Goal: Task Accomplishment & Management: Use online tool/utility

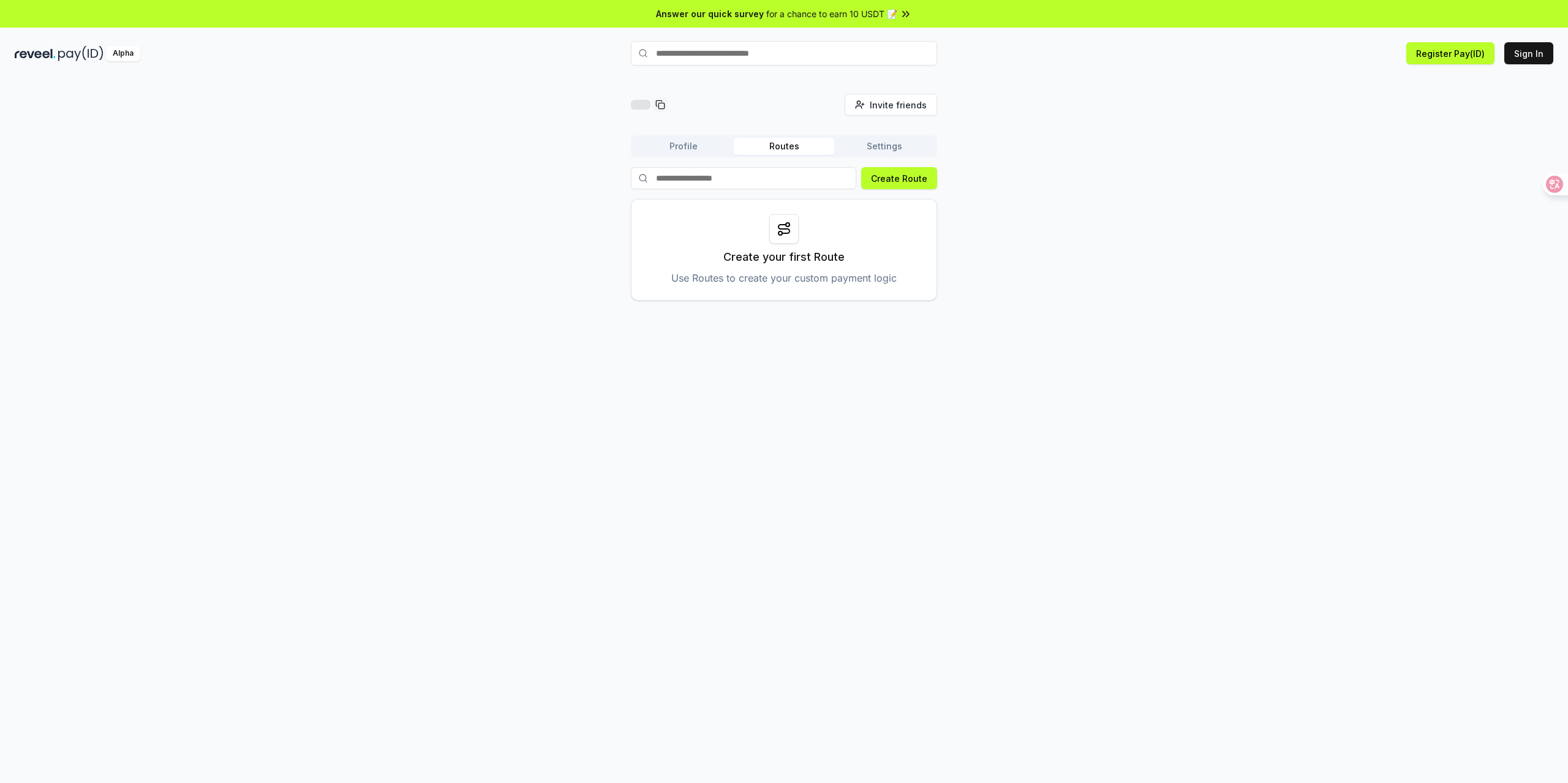
click at [1154, 335] on div "Invite friends Invite Profile Routes Settings Create Route Create your first Ro…" at bounding box center [784, 443] width 1568 height 749
click at [1557, 186] on div at bounding box center [1550, 184] width 33 height 22
click at [1540, 55] on font "登录" at bounding box center [1534, 53] width 17 height 11
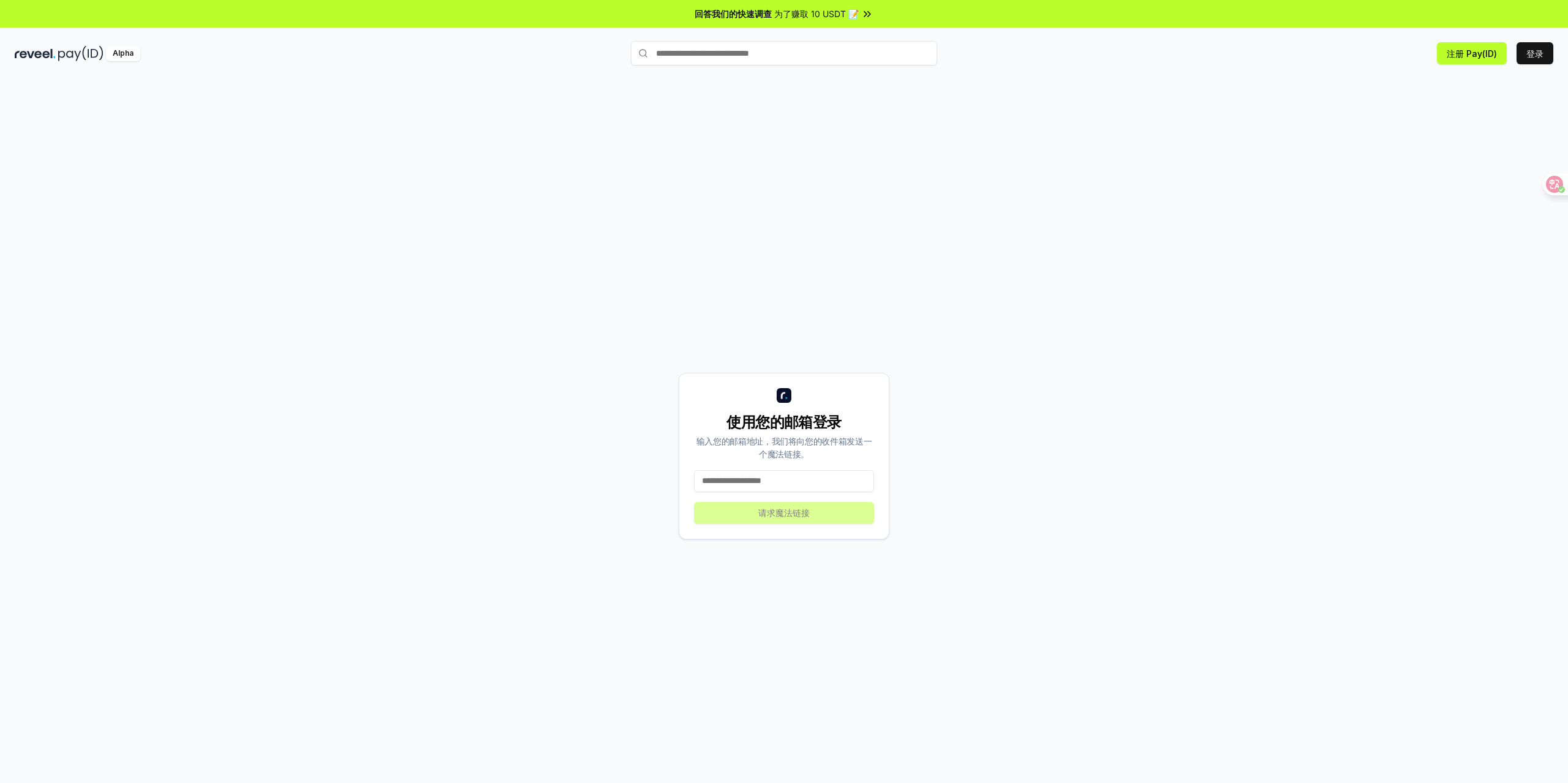
click at [829, 18] on font "为了赚取 10 USDT 📝" at bounding box center [816, 14] width 85 height 11
click at [1188, 232] on div "使用您的邮箱登录 输入您的邮箱地址，我们将向您的收件箱发送一个魔法链接。 请求魔法链接" at bounding box center [784, 456] width 1539 height 725
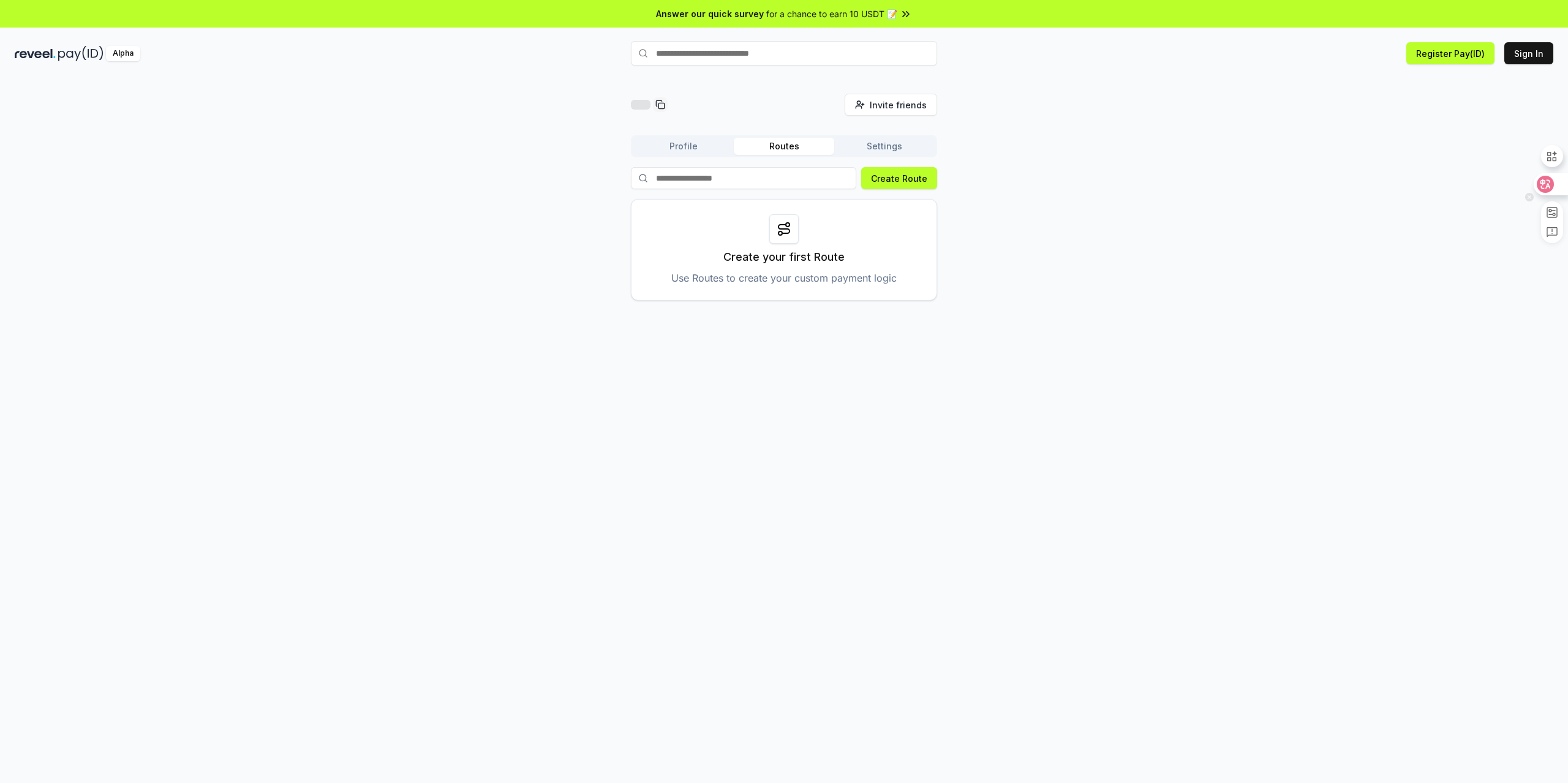
click at [1547, 185] on icon at bounding box center [1545, 184] width 17 height 17
click at [680, 143] on font "简介" at bounding box center [683, 146] width 17 height 11
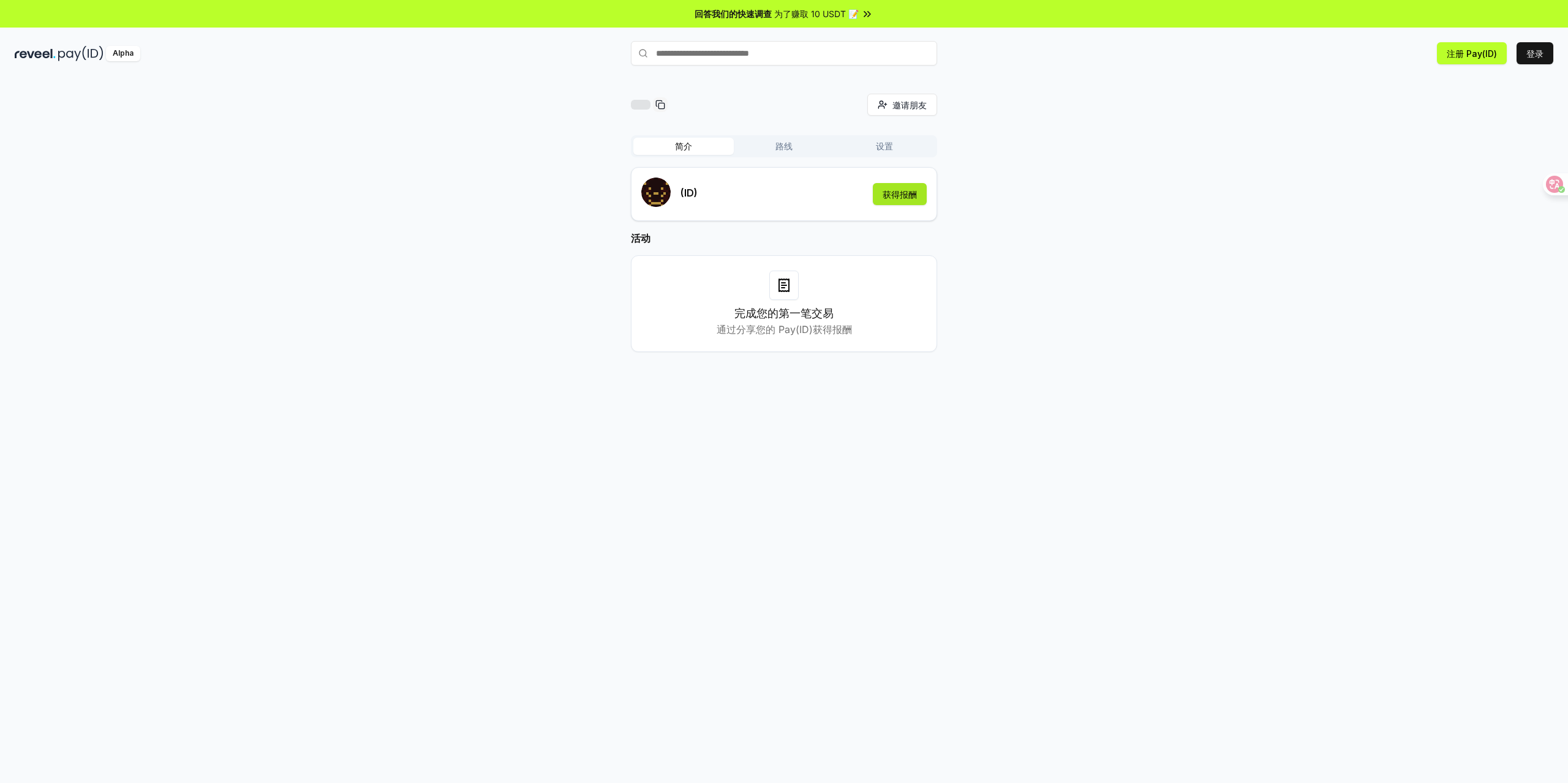
click at [902, 200] on font "获得报酬" at bounding box center [900, 194] width 34 height 13
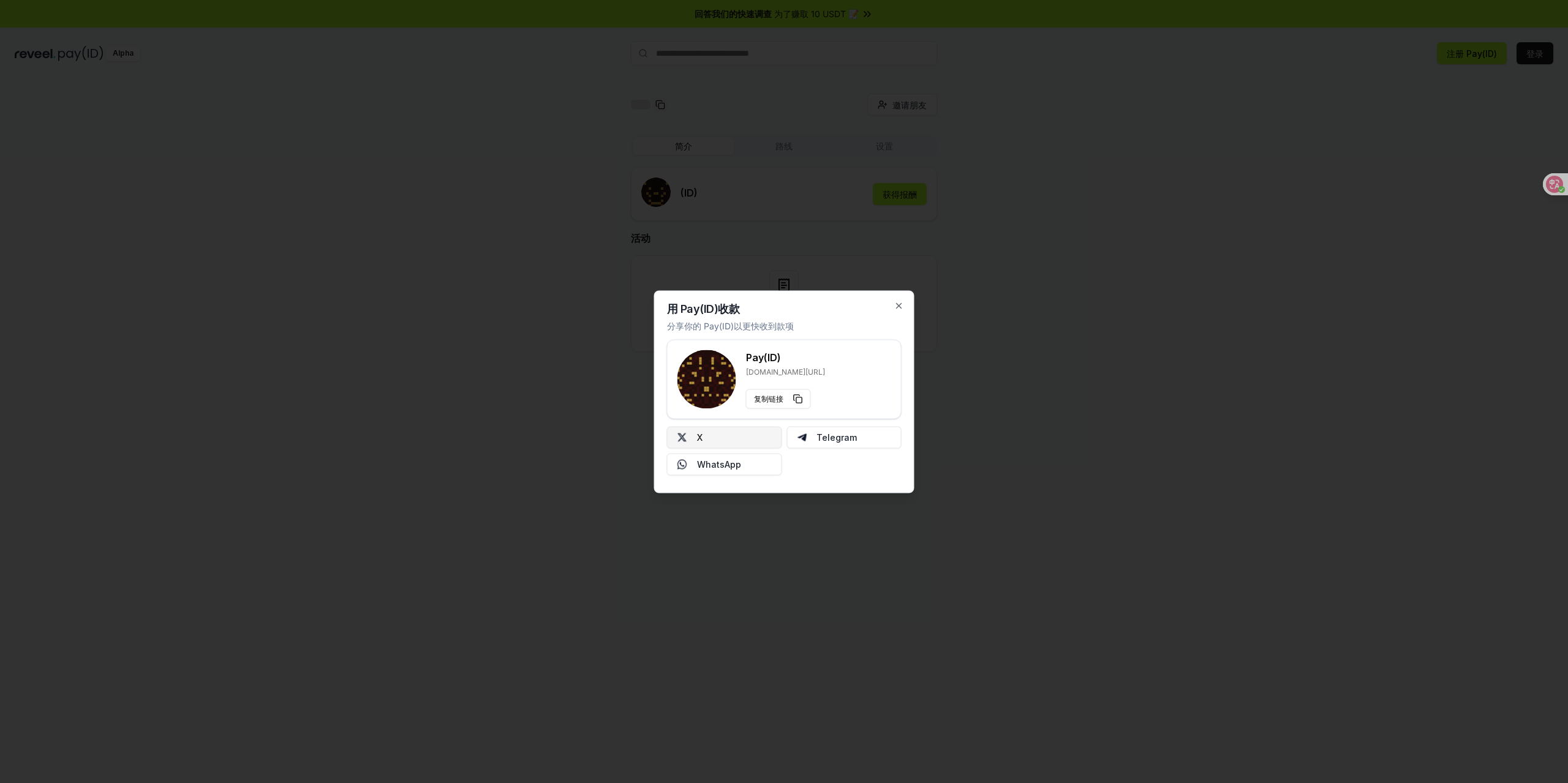
click at [739, 437] on button "X" at bounding box center [725, 437] width 115 height 22
drag, startPoint x: 900, startPoint y: 304, endPoint x: 979, endPoint y: 322, distance: 81.0
click at [899, 305] on icon "button" at bounding box center [899, 306] width 5 height 5
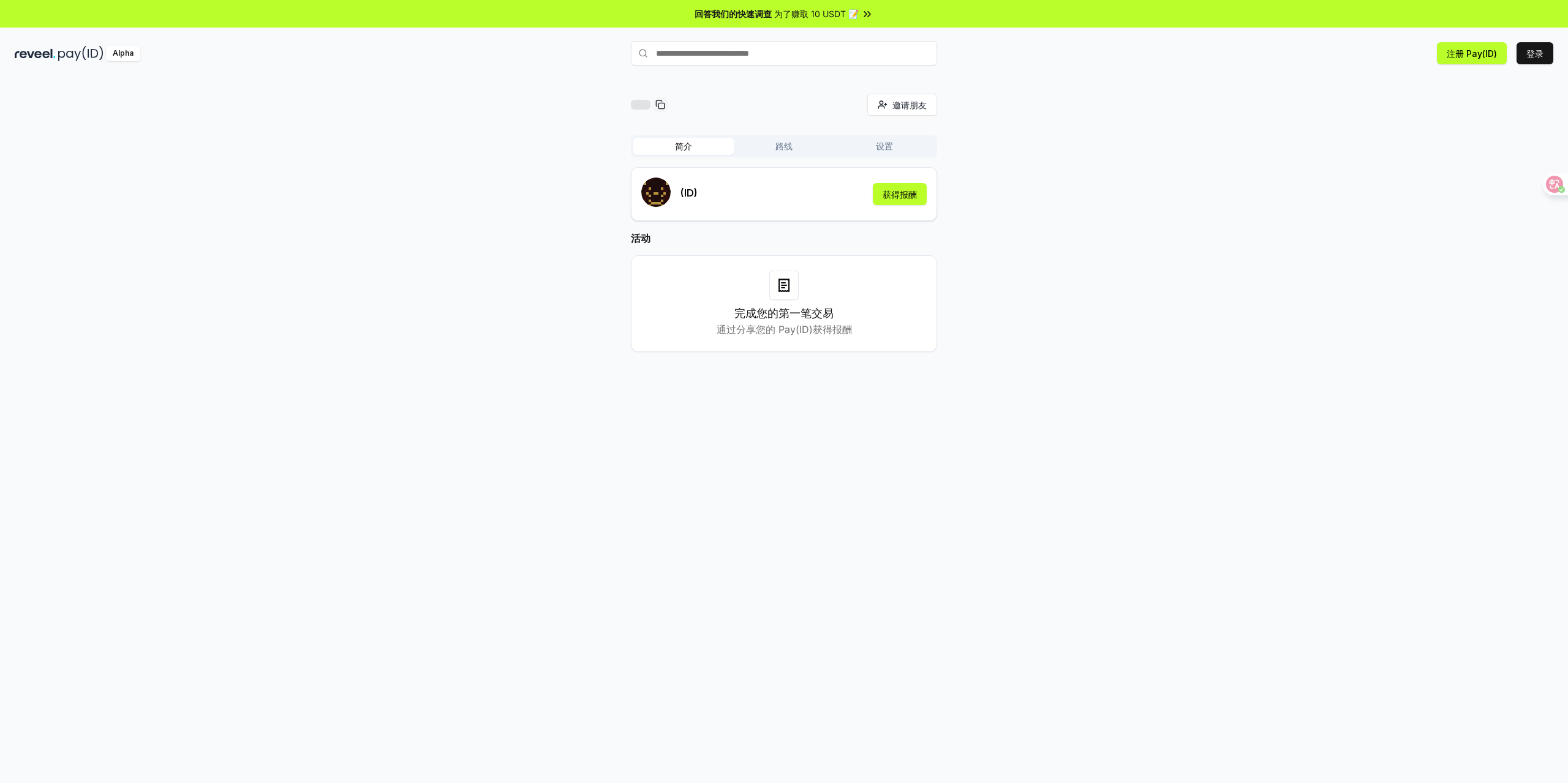
click at [891, 148] on font "设置" at bounding box center [884, 146] width 17 height 11
click at [786, 150] on font "路线" at bounding box center [784, 146] width 17 height 11
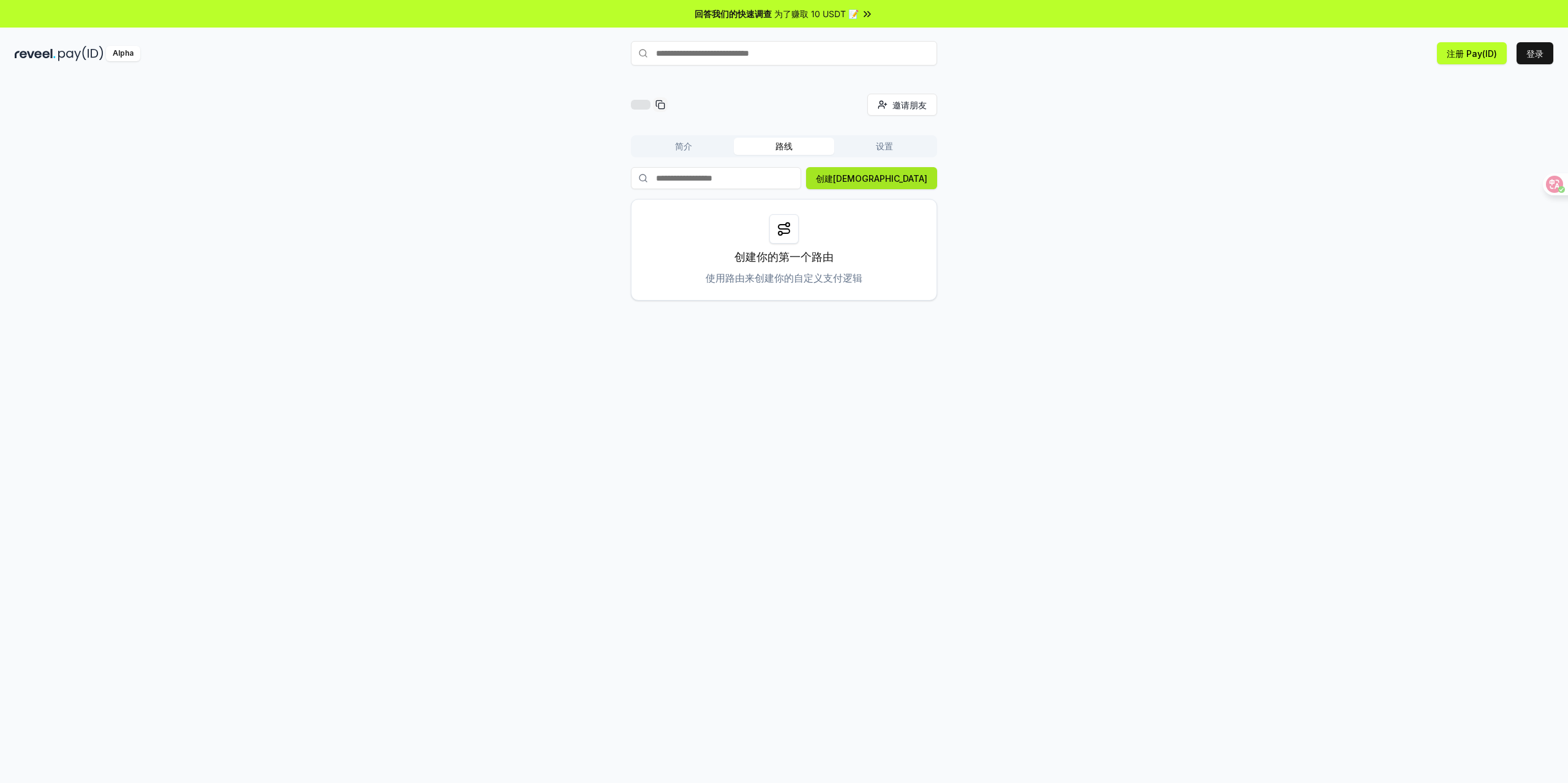
click at [907, 175] on font "创建路由" at bounding box center [871, 179] width 112 height 11
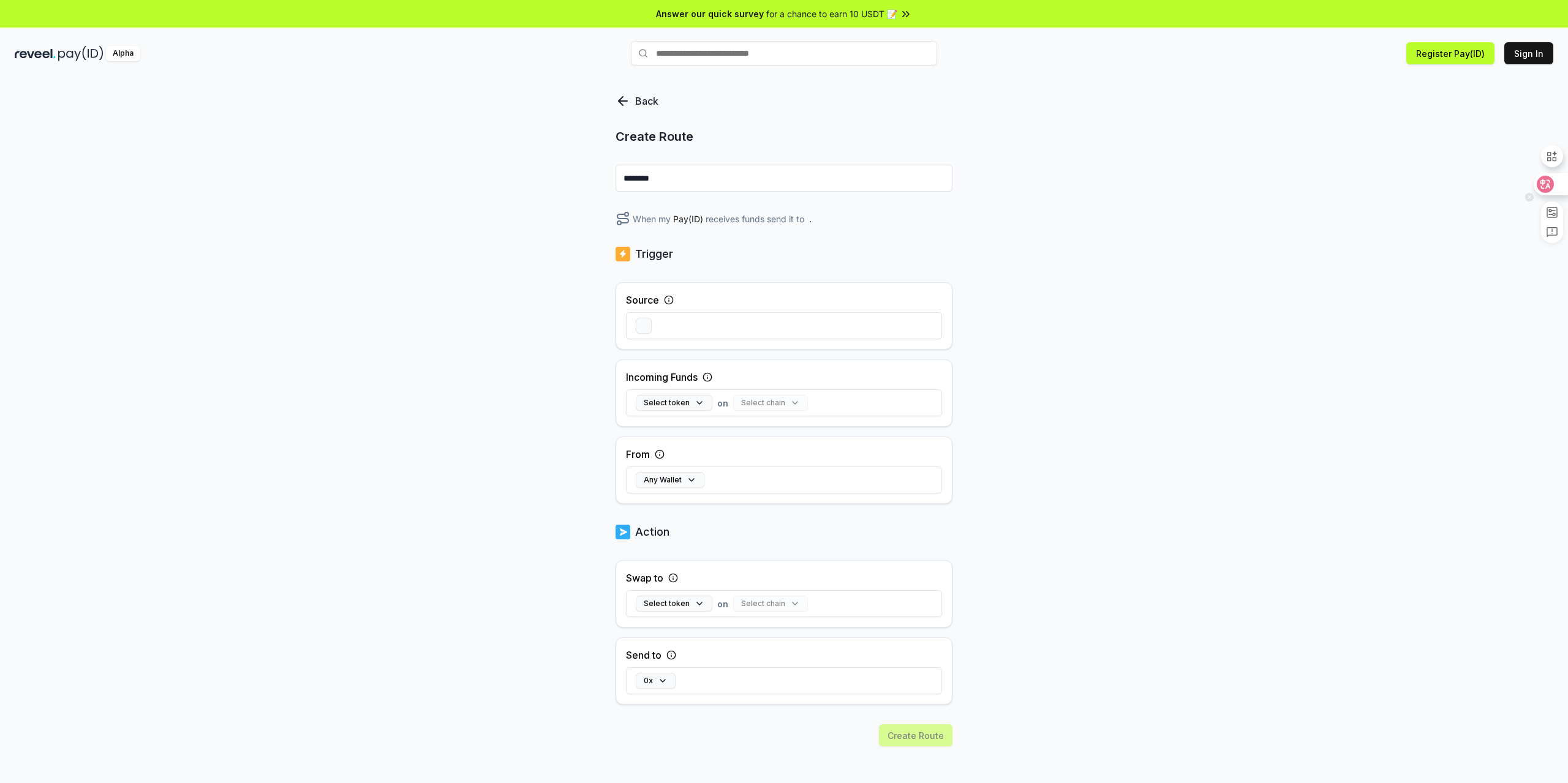
drag, startPoint x: 1548, startPoint y: 184, endPoint x: 1458, endPoint y: 174, distance: 90.6
click at [1549, 184] on icon at bounding box center [1545, 184] width 11 height 10
click at [725, 180] on input "********" at bounding box center [784, 178] width 337 height 27
click at [1176, 271] on div "后 创建路由 ******** 当我的 Pay(ID) 收到资金时，将其发送到 . 触发 源 入款 选择代币 在 选择链 从 任意钱包 操作 兑换至 选择代币…" at bounding box center [784, 443] width 1568 height 749
click at [646, 328] on button "button" at bounding box center [643, 325] width 16 height 16
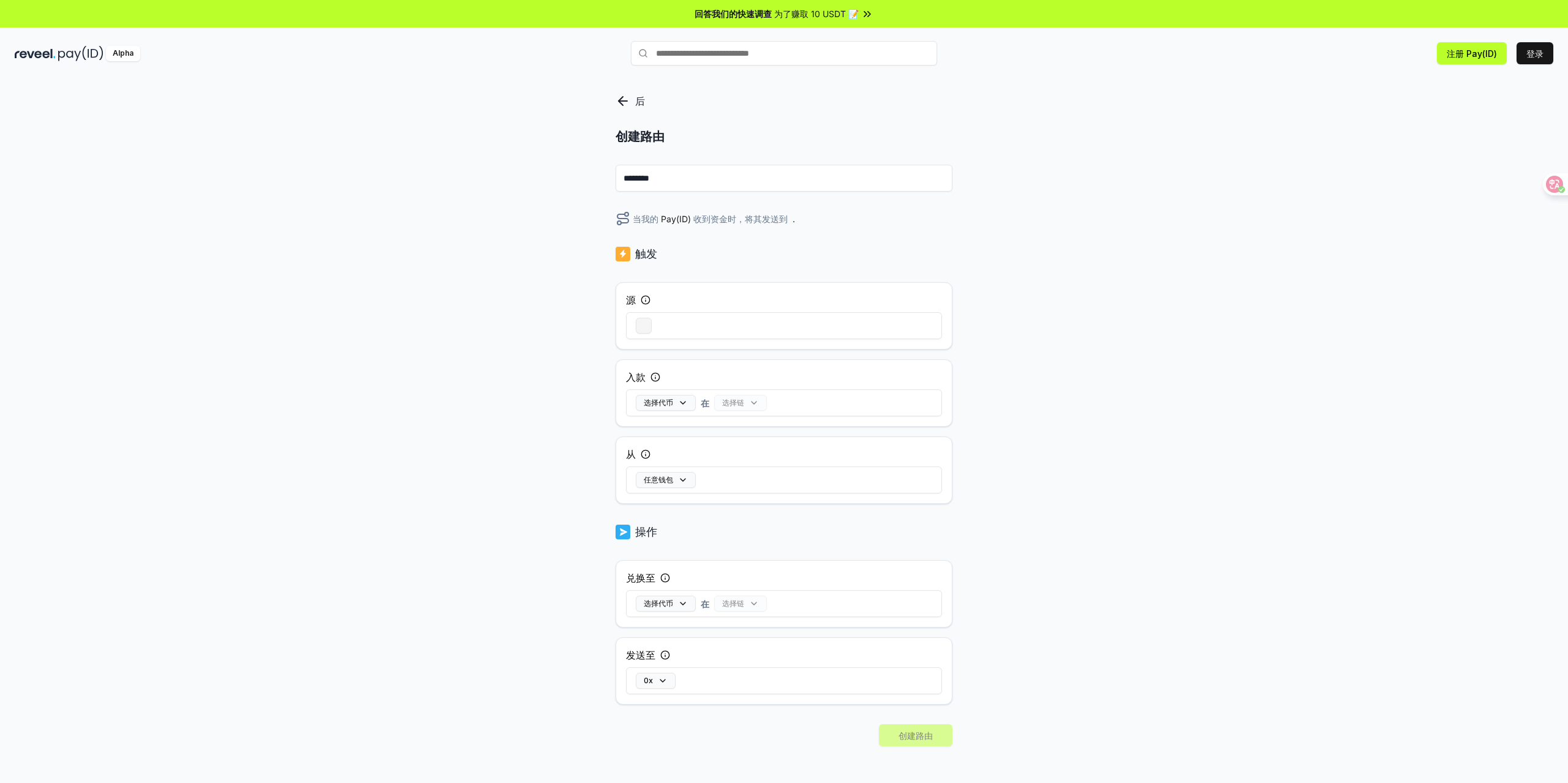
click at [645, 325] on button "button" at bounding box center [643, 325] width 16 height 16
click at [679, 325] on div at bounding box center [784, 326] width 316 height 36
click at [1552, 182] on icon at bounding box center [1545, 184] width 17 height 17
click at [1122, 440] on div "后 创建路由 ******** 当我的 Pay(ID) 收到资金时，将其发送到 . 触发 源 入款 选择代币 在 选择链 从 任意钱包 操作 兑换至 选择代币…" at bounding box center [784, 443] width 1568 height 749
click at [645, 321] on button "button" at bounding box center [643, 325] width 16 height 16
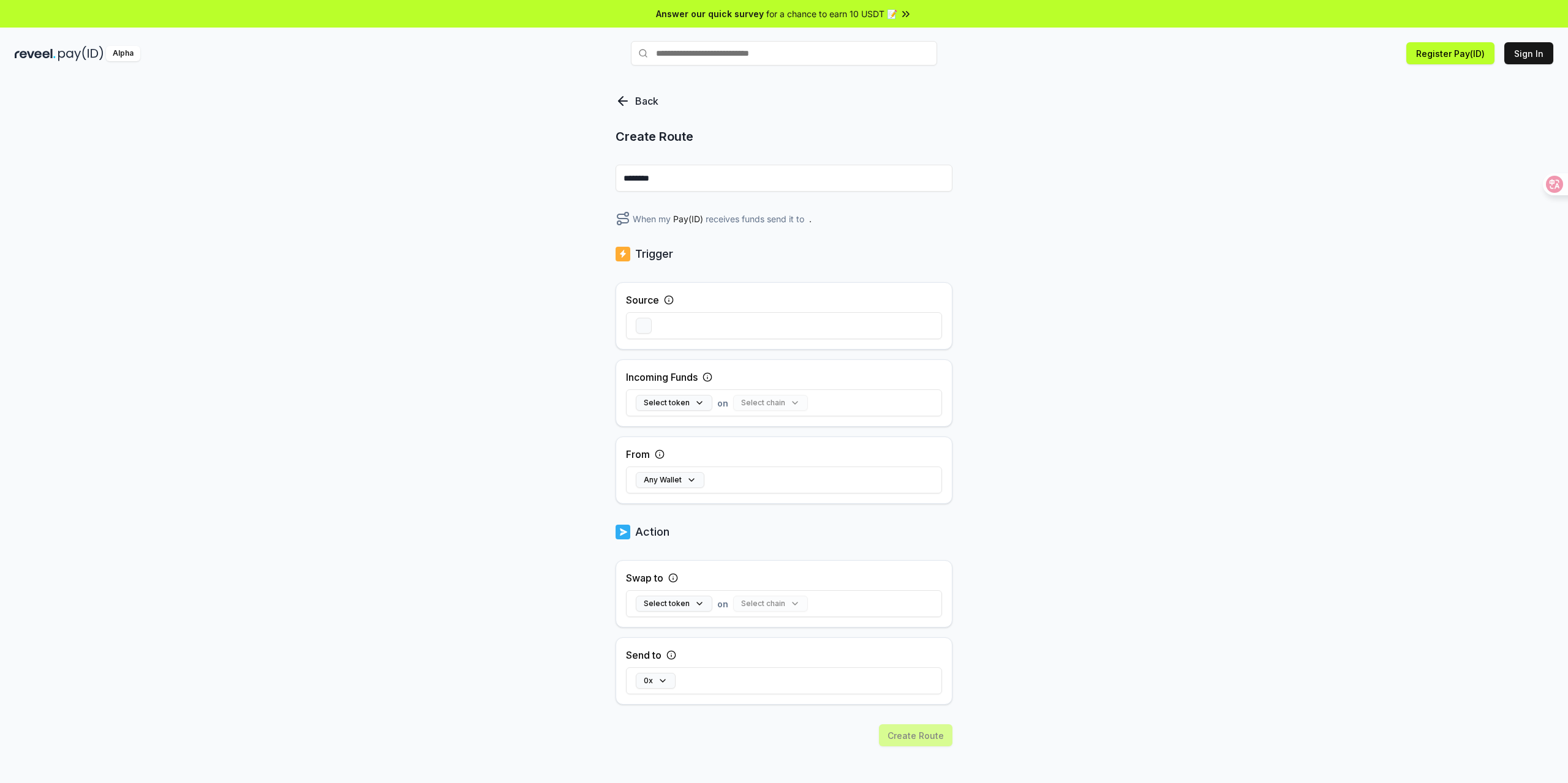
click at [683, 328] on div at bounding box center [784, 326] width 316 height 36
click at [714, 328] on div at bounding box center [784, 326] width 316 height 36
click at [631, 328] on div at bounding box center [784, 326] width 316 height 36
click at [644, 328] on button "button" at bounding box center [643, 325] width 16 height 16
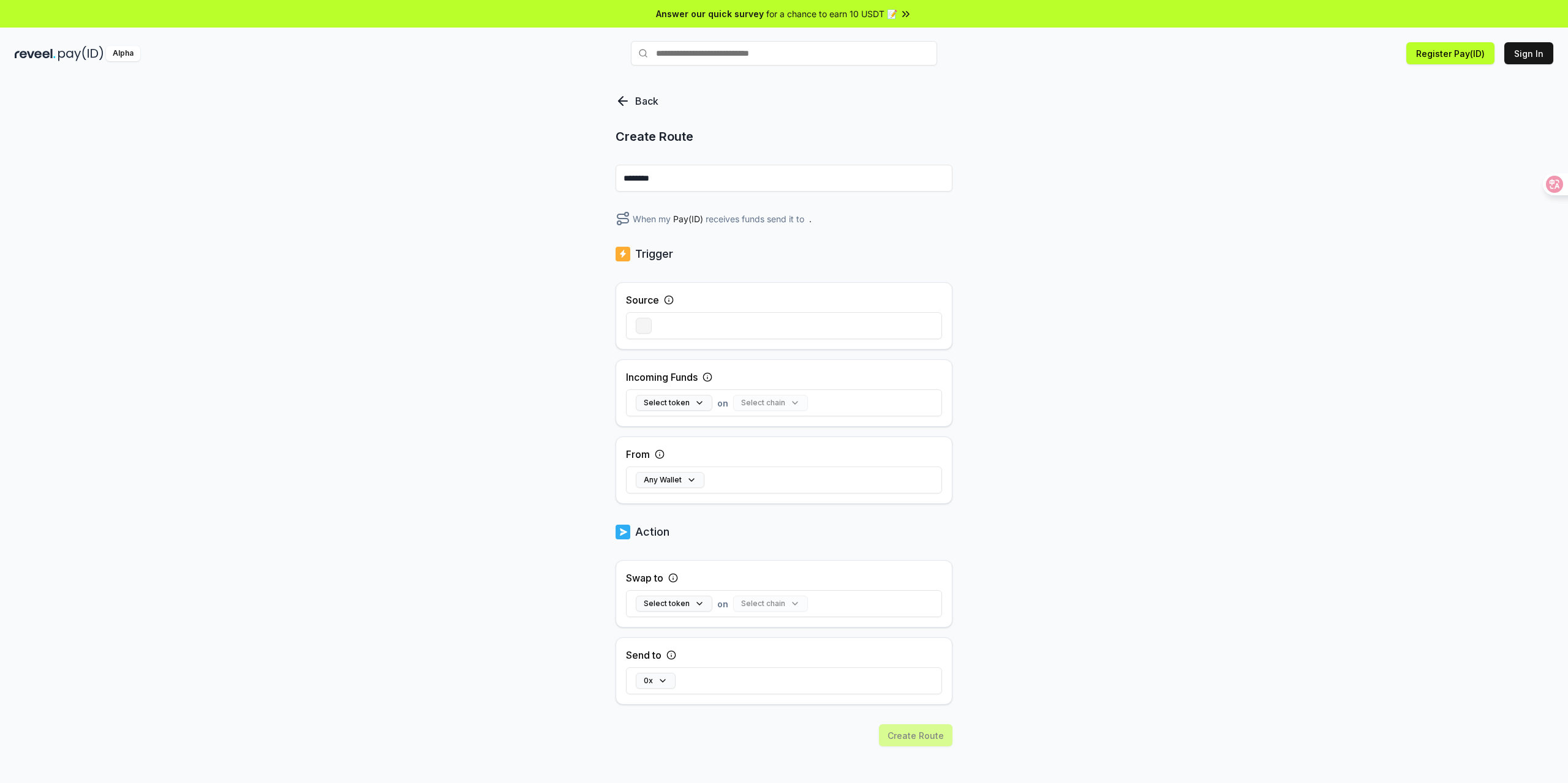
click at [644, 328] on button "button" at bounding box center [643, 325] width 16 height 16
click at [1069, 356] on div "Back Create Route ******** When my Pay(ID) receives funds send it to . Trigger …" at bounding box center [784, 443] width 1568 height 749
click at [1542, 190] on icon at bounding box center [1545, 184] width 17 height 17
click at [1546, 184] on icon at bounding box center [1545, 185] width 13 height 13
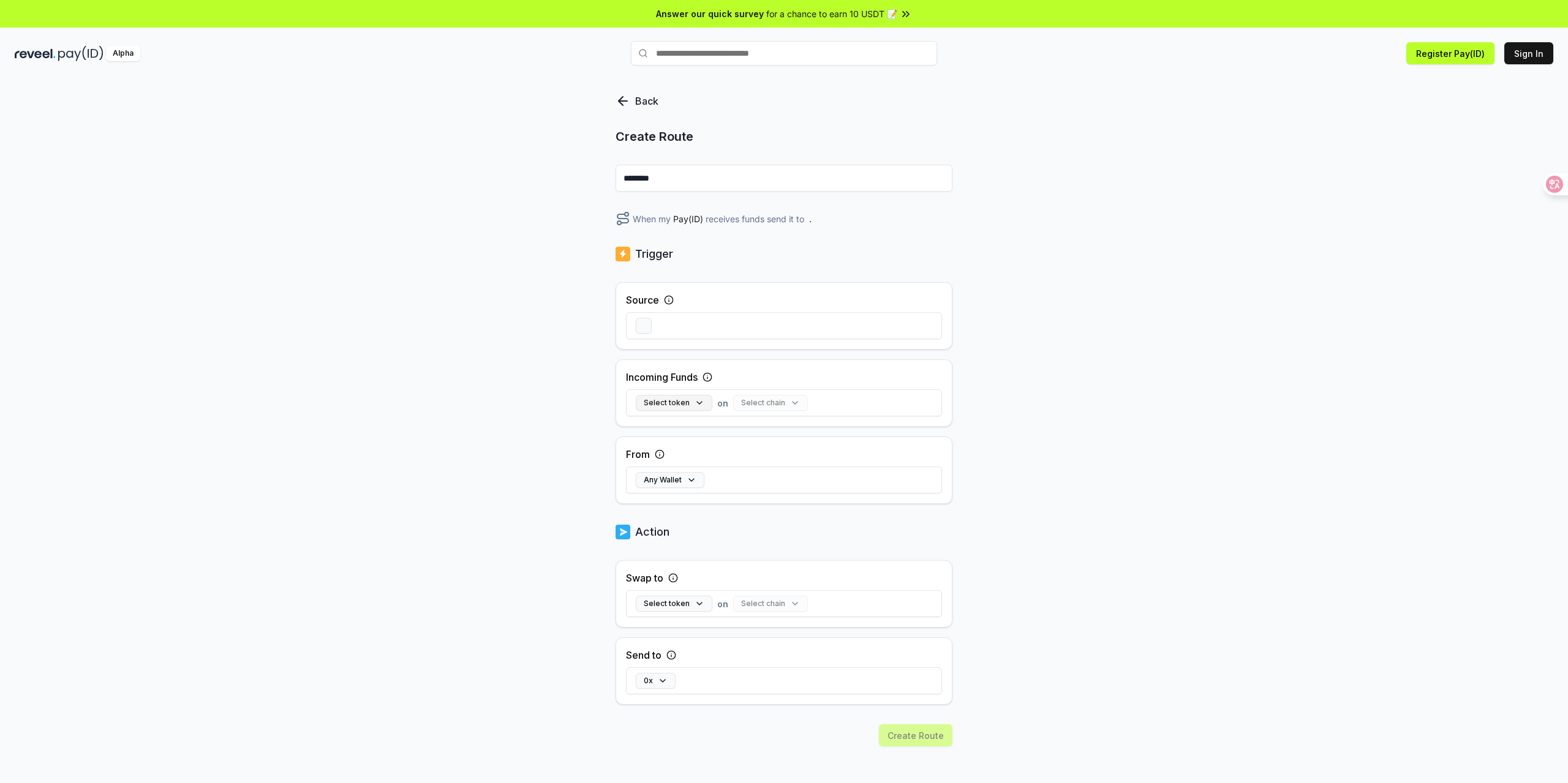
click at [691, 406] on button "Select token" at bounding box center [674, 403] width 76 height 16
click at [861, 440] on button "Select All" at bounding box center [845, 437] width 60 height 22
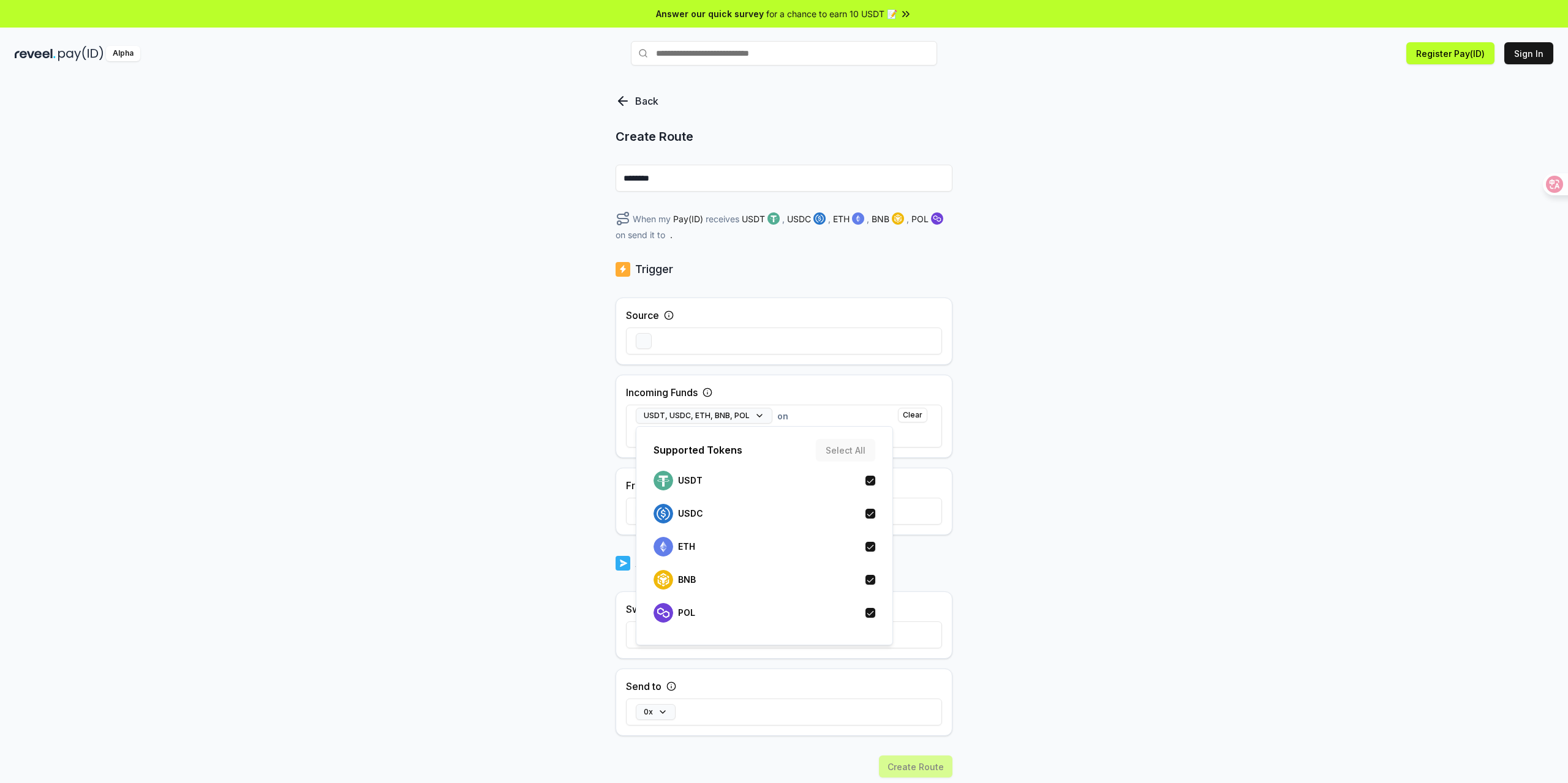
click at [1088, 432] on div "Back Create Route ******** When my Pay(ID) receives USDT , USDC , ETH , BNB , P…" at bounding box center [784, 443] width 1568 height 749
click at [681, 440] on button "Select chain" at bounding box center [673, 436] width 75 height 16
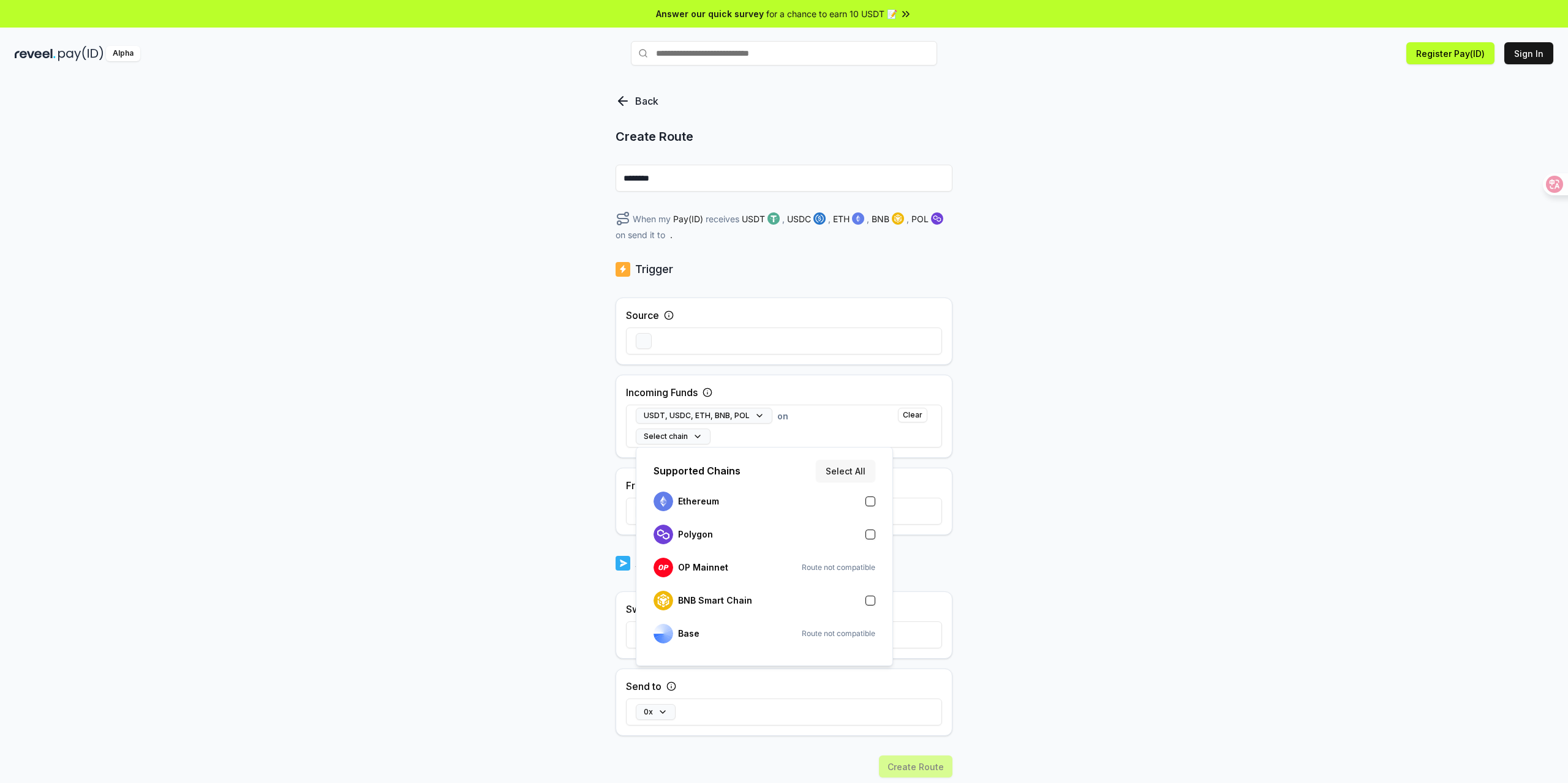
click at [851, 476] on button "Select All" at bounding box center [845, 470] width 60 height 22
click at [1140, 470] on div "Back Create Route ******** When my Pay(ID) receives USDT , USDC , ETH , BNB , P…" at bounding box center [784, 443] width 1568 height 749
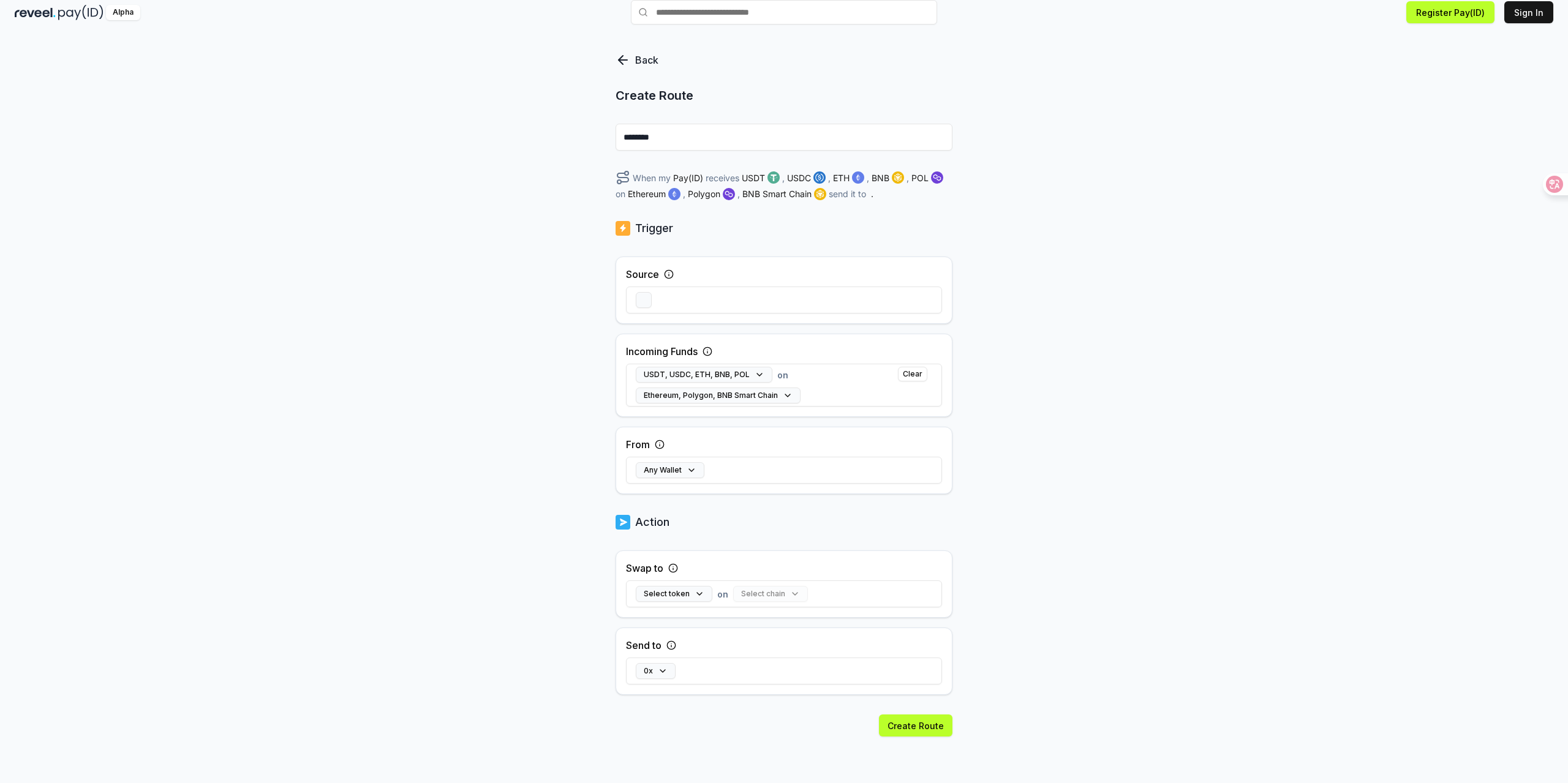
scroll to position [62, 0]
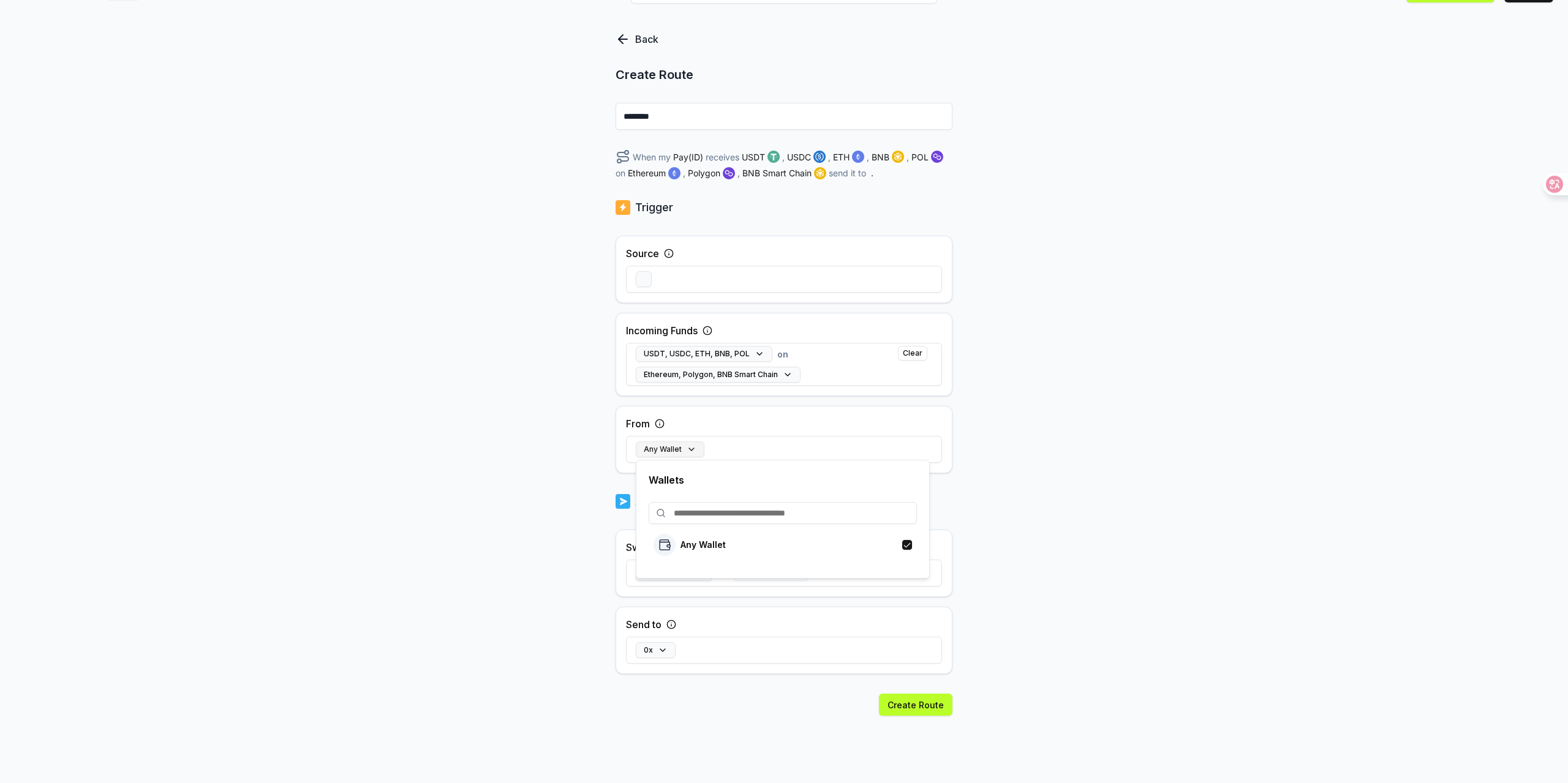
click at [687, 449] on button "Any Wallet" at bounding box center [670, 449] width 68 height 16
click at [1550, 193] on div at bounding box center [1550, 184] width 33 height 22
click at [682, 452] on button "任意钱包" at bounding box center [666, 449] width 60 height 16
click at [1119, 484] on div "后 创建路由 ******** 当我的 Pay(ID) 接收 USDT , USDC , ETH , BNB , POL 在 以太坊 , Polygon , …" at bounding box center [784, 382] width 1568 height 749
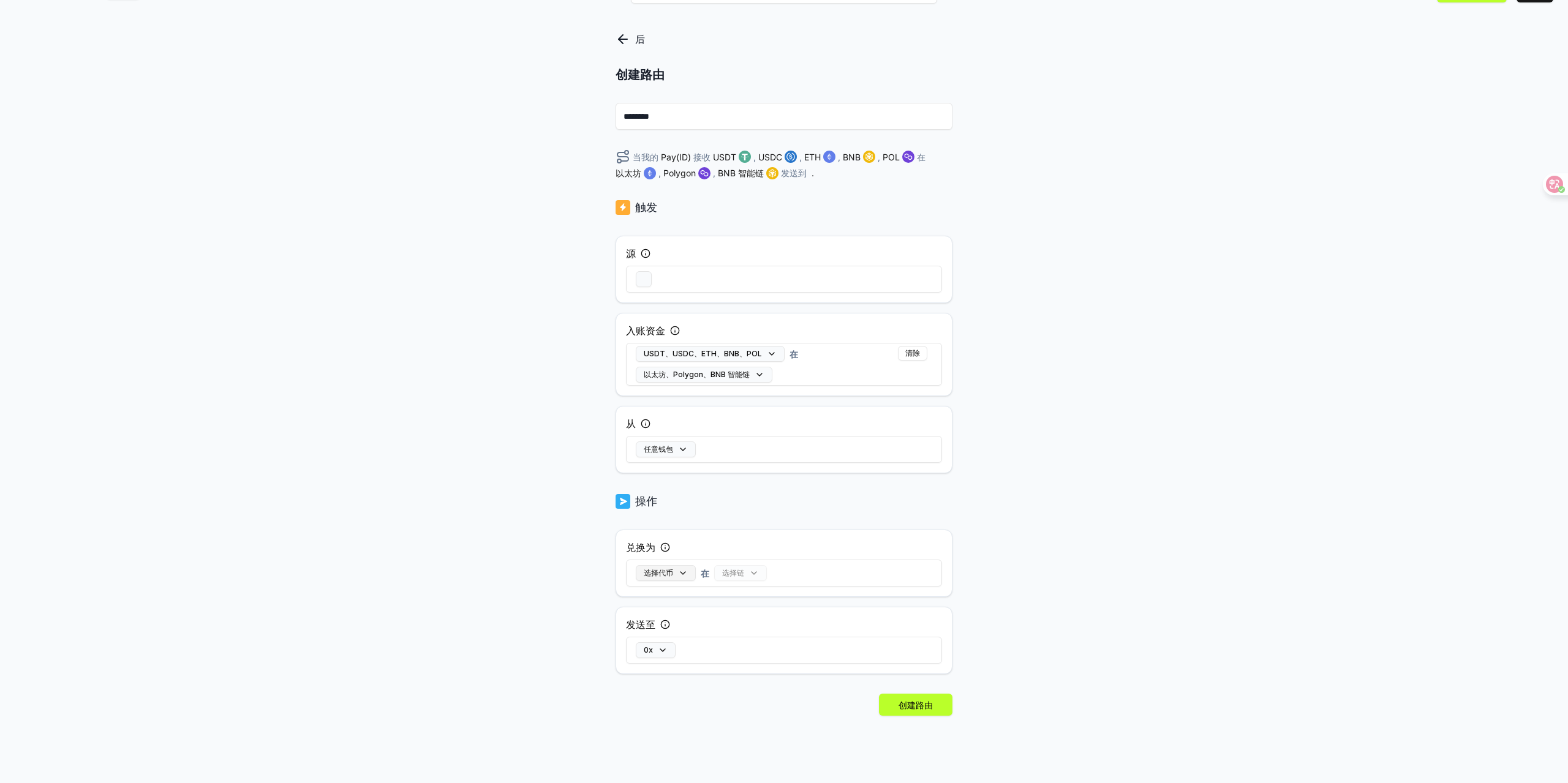
click at [684, 572] on button "选择代币" at bounding box center [666, 573] width 60 height 16
click at [863, 398] on div "USDT" at bounding box center [764, 398] width 222 height 19
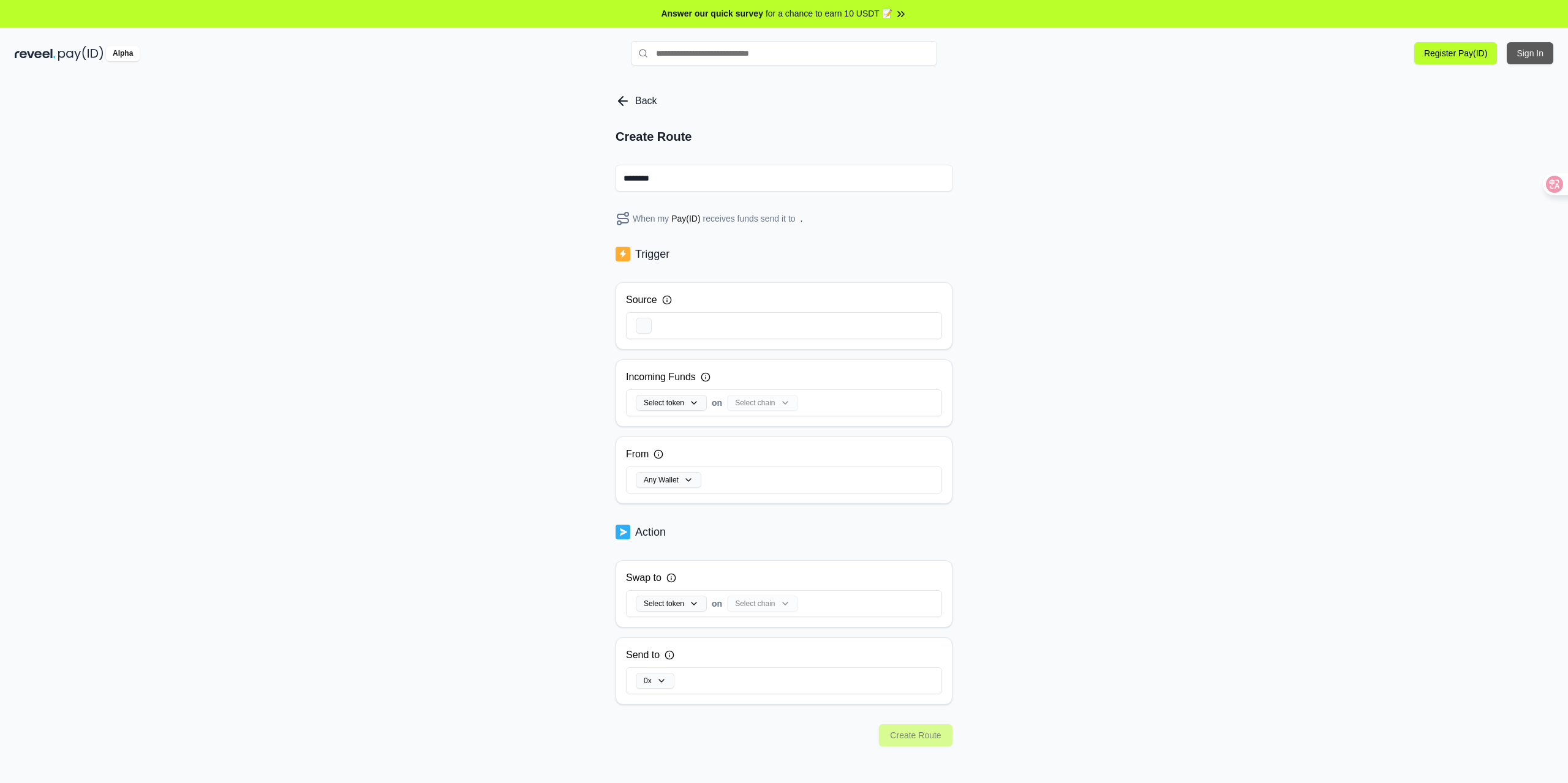
click at [1542, 55] on button "Sign In" at bounding box center [1530, 53] width 46 height 22
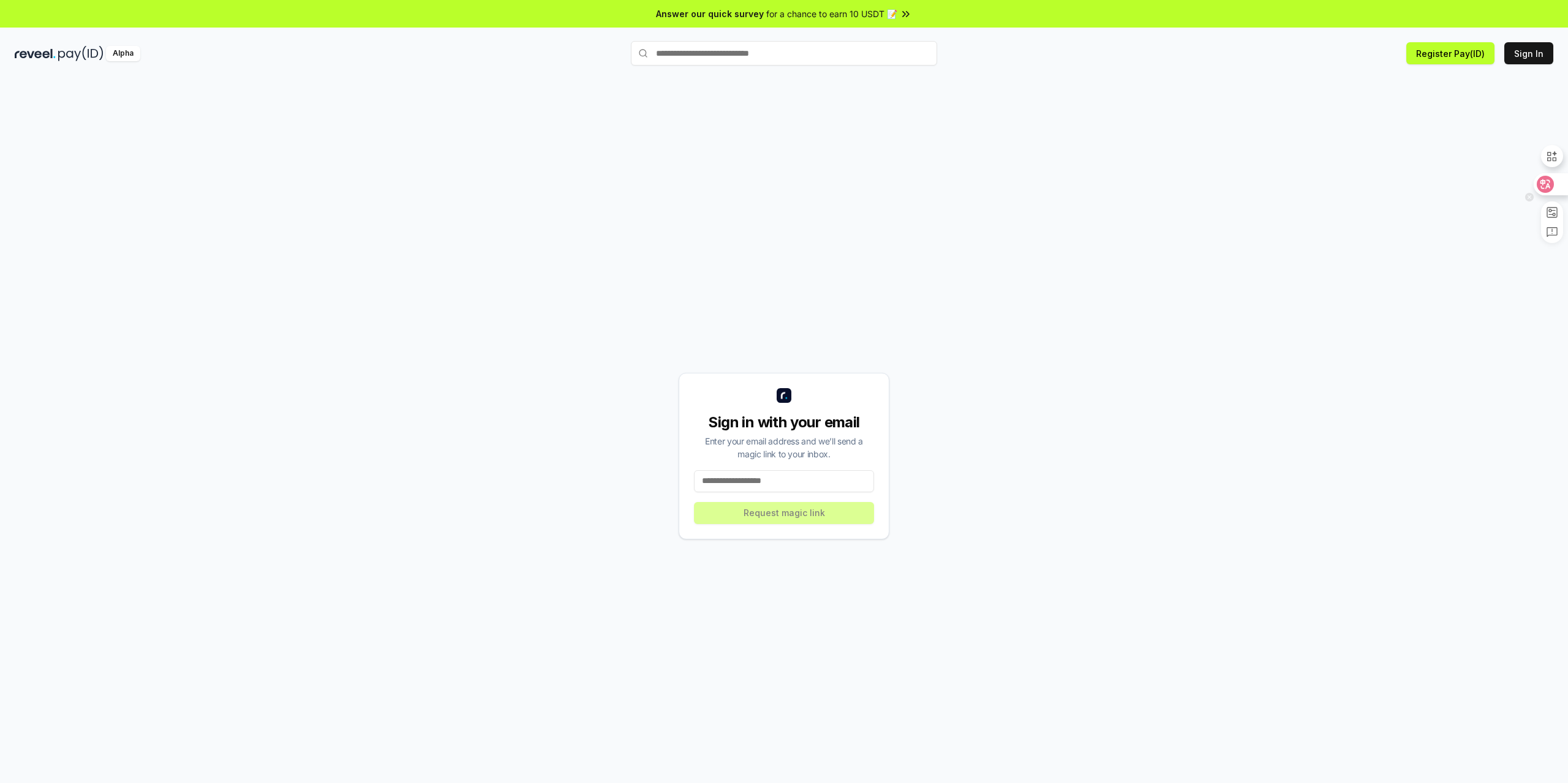
click at [1551, 190] on icon at bounding box center [1545, 184] width 17 height 17
click at [1553, 192] on circle at bounding box center [1552, 189] width 7 height 7
click at [1445, 59] on button "Register Pay(ID)" at bounding box center [1450, 53] width 88 height 22
click at [474, 209] on div "Sign in with your email Enter your email address and we’ll send a magic link to…" at bounding box center [784, 456] width 1539 height 725
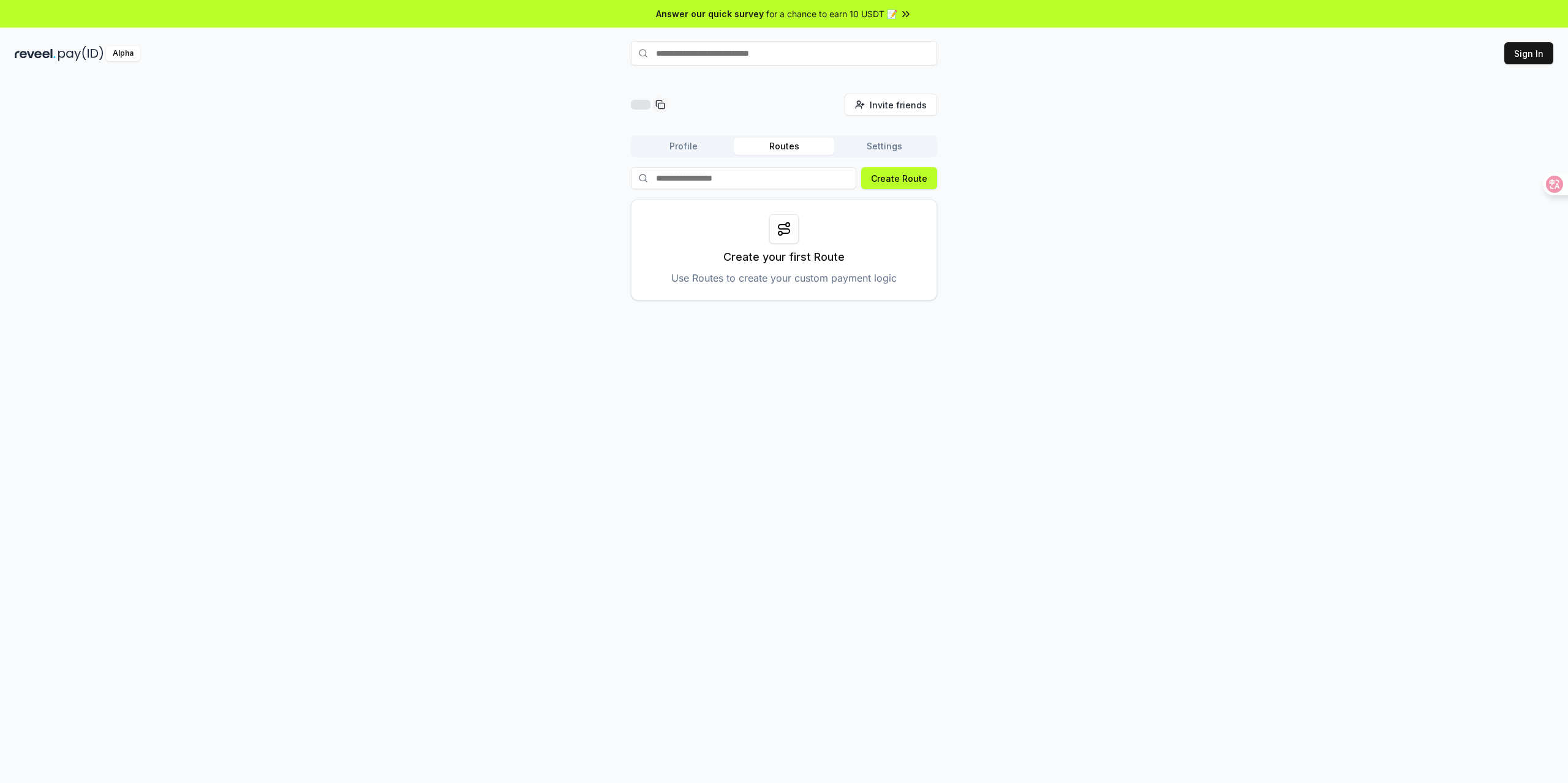
click at [687, 148] on button "Profile" at bounding box center [683, 146] width 100 height 17
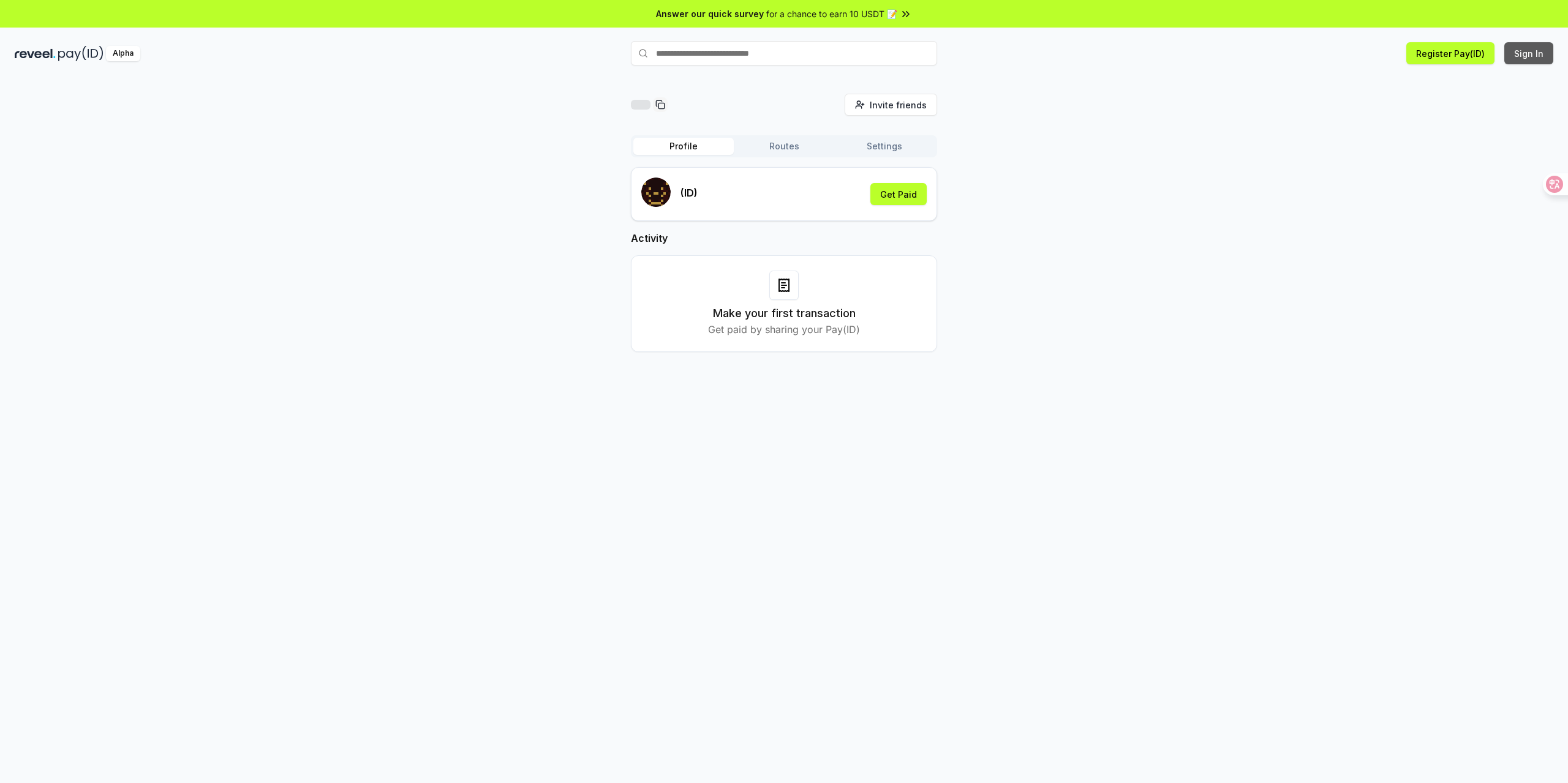
click at [1532, 59] on button "Sign In" at bounding box center [1529, 53] width 49 height 22
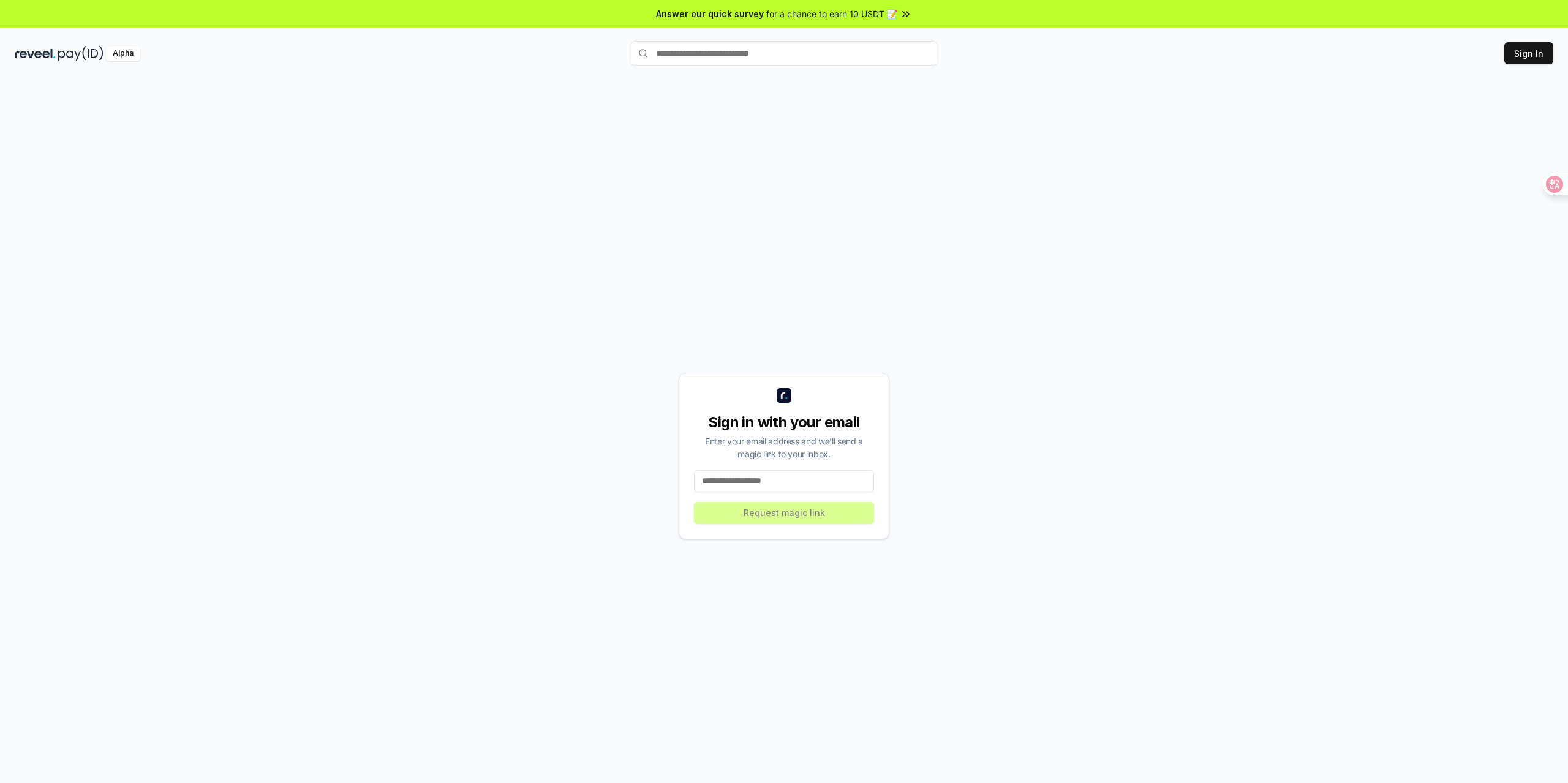
click at [828, 486] on input at bounding box center [784, 481] width 180 height 22
type input "**********"
click at [828, 513] on button "Request magic link" at bounding box center [784, 513] width 180 height 22
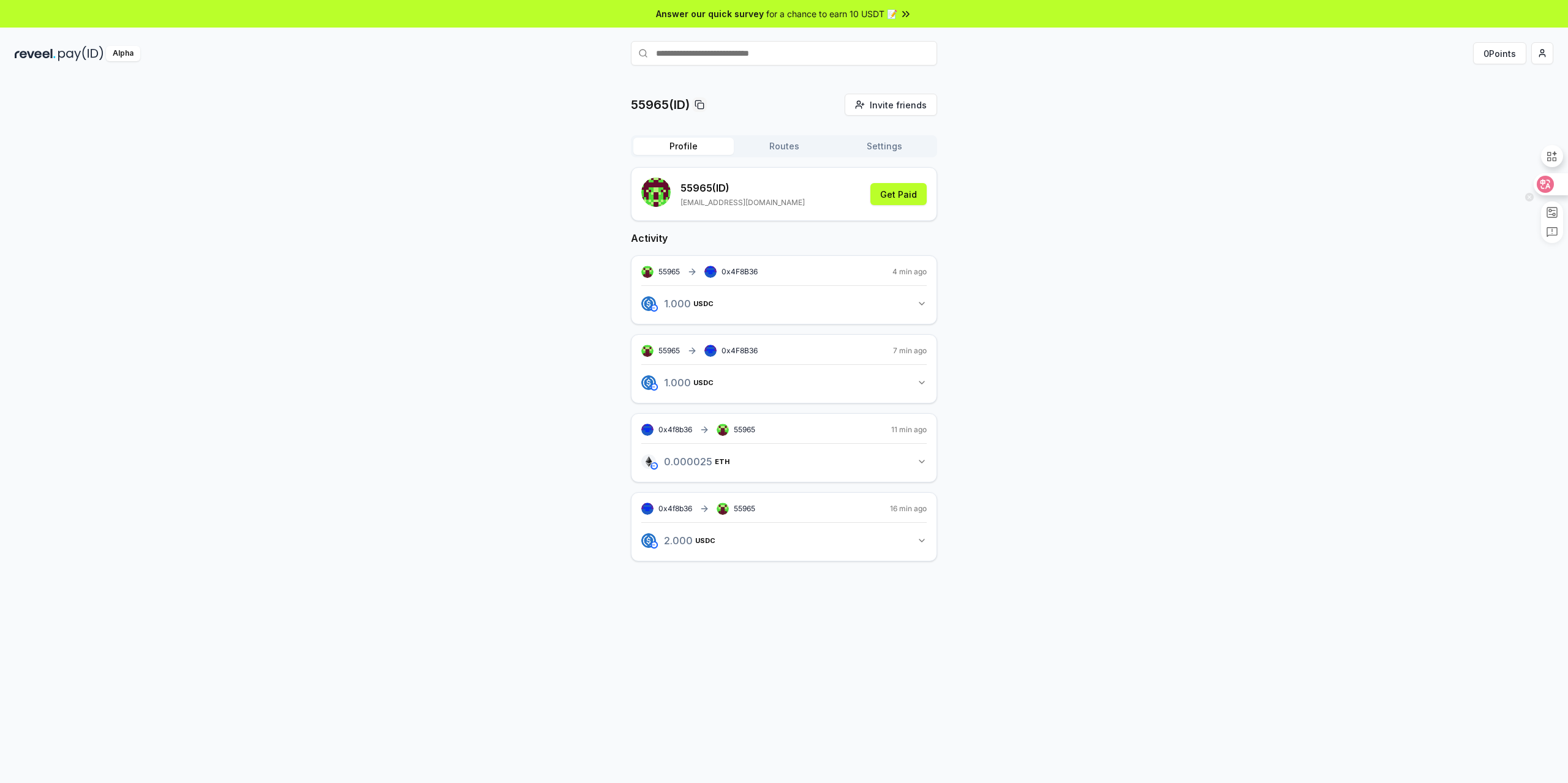
click at [1553, 184] on icon at bounding box center [1545, 184] width 17 height 17
click at [910, 199] on font "获得报酬" at bounding box center [900, 194] width 34 height 11
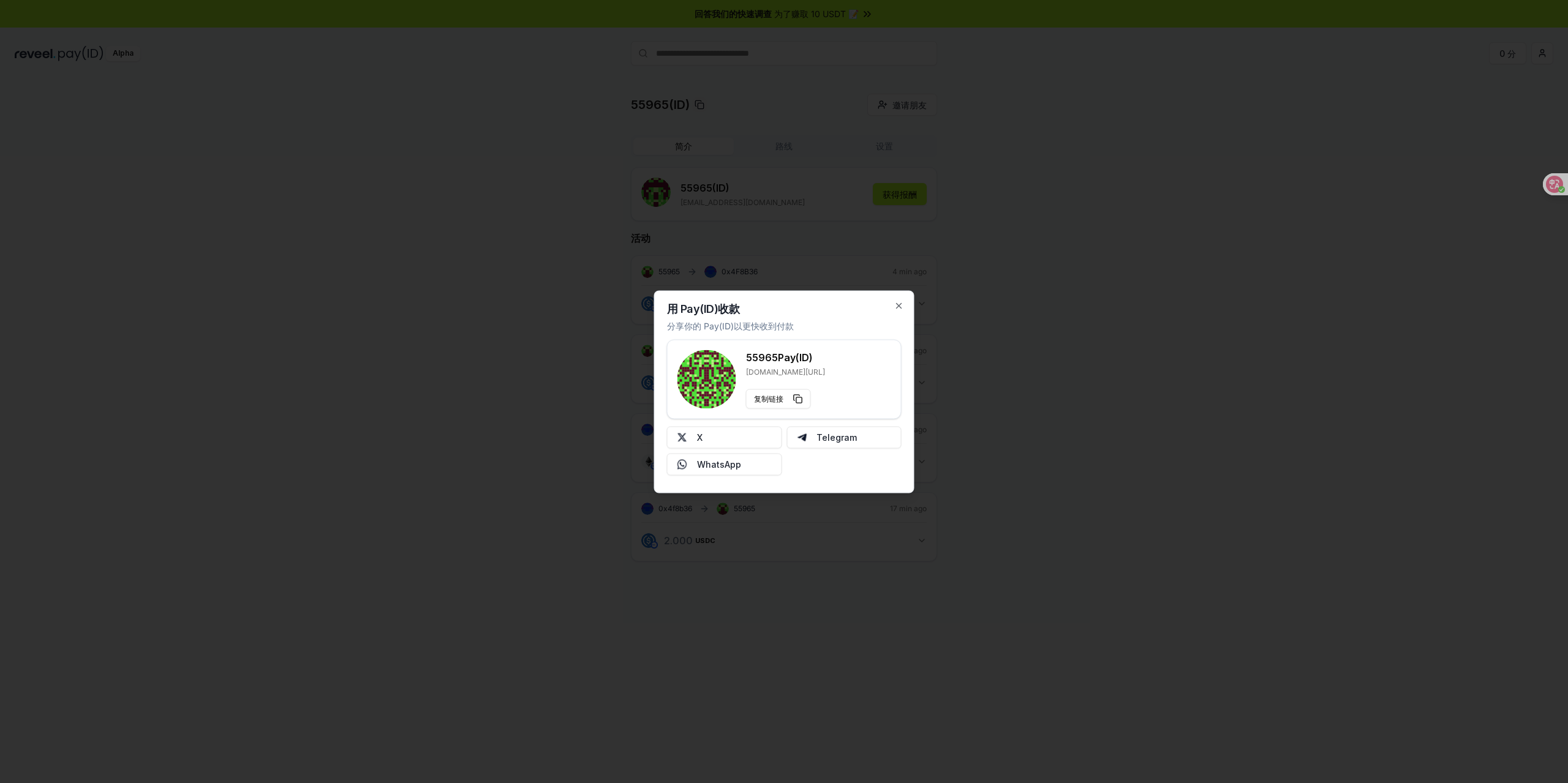
click at [1064, 264] on div at bounding box center [784, 392] width 1568 height 783
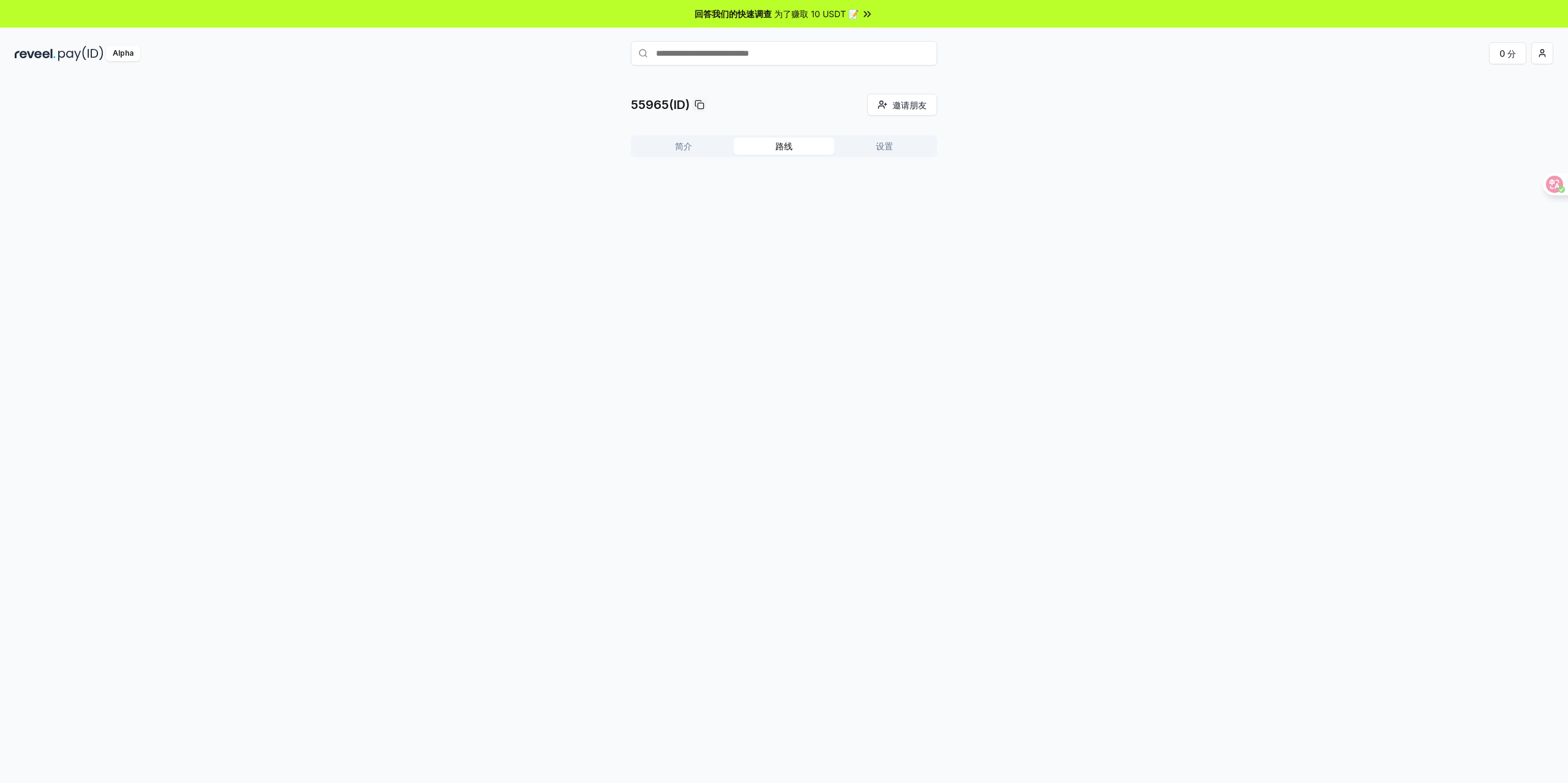
click at [786, 149] on font "路线" at bounding box center [784, 146] width 17 height 11
click at [901, 151] on button "设置" at bounding box center [885, 146] width 100 height 17
click at [904, 210] on font "编辑" at bounding box center [908, 209] width 17 height 11
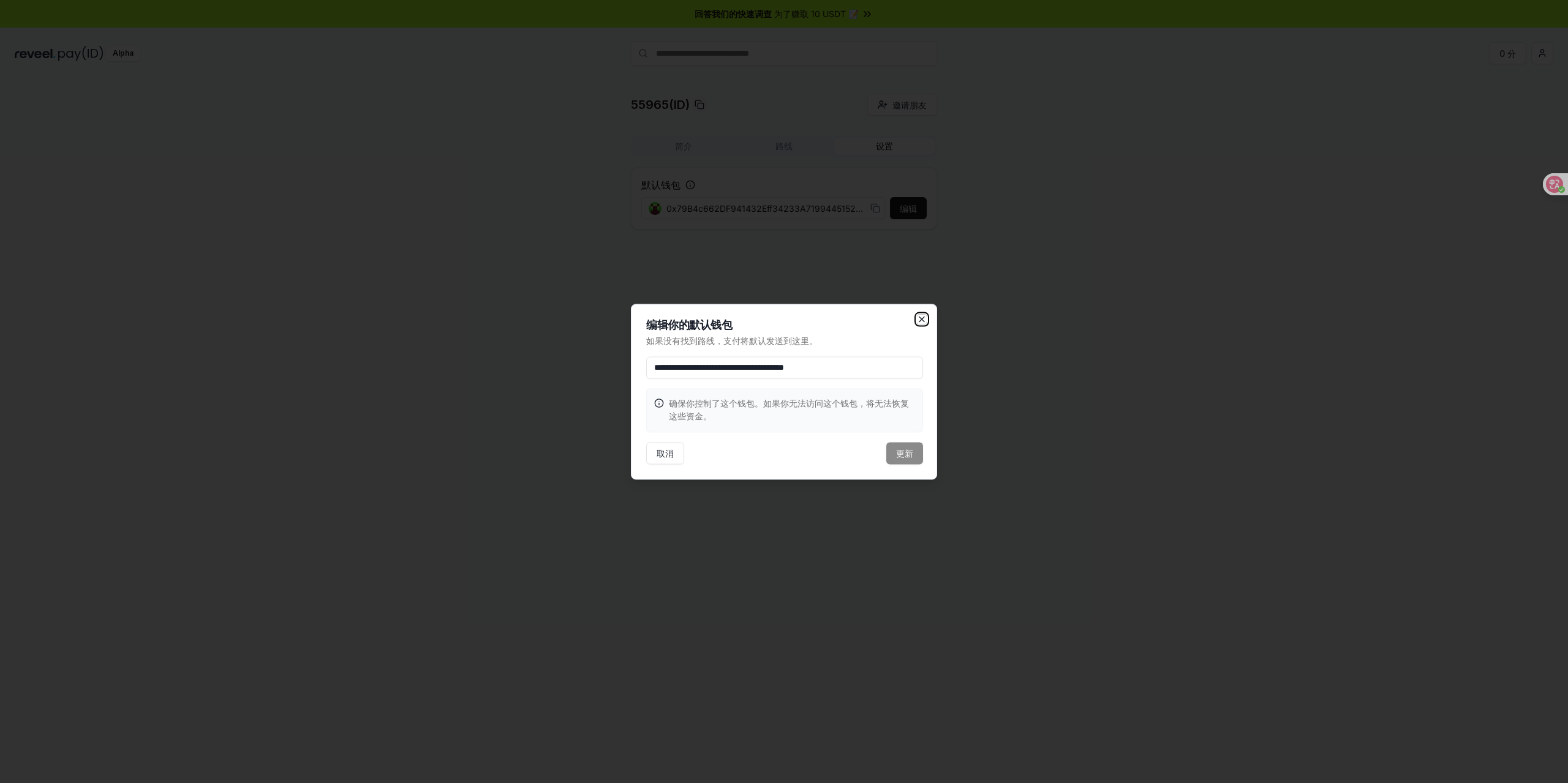
click at [922, 318] on icon "button" at bounding box center [922, 319] width 10 height 10
click at [1083, 299] on div "55965(ID) 邀请朋友 Invite 简介 路线 设置 默认钱包 编辑 0x79B4c662DF941432Eff34233A71994451528cF…" at bounding box center [784, 443] width 1568 height 749
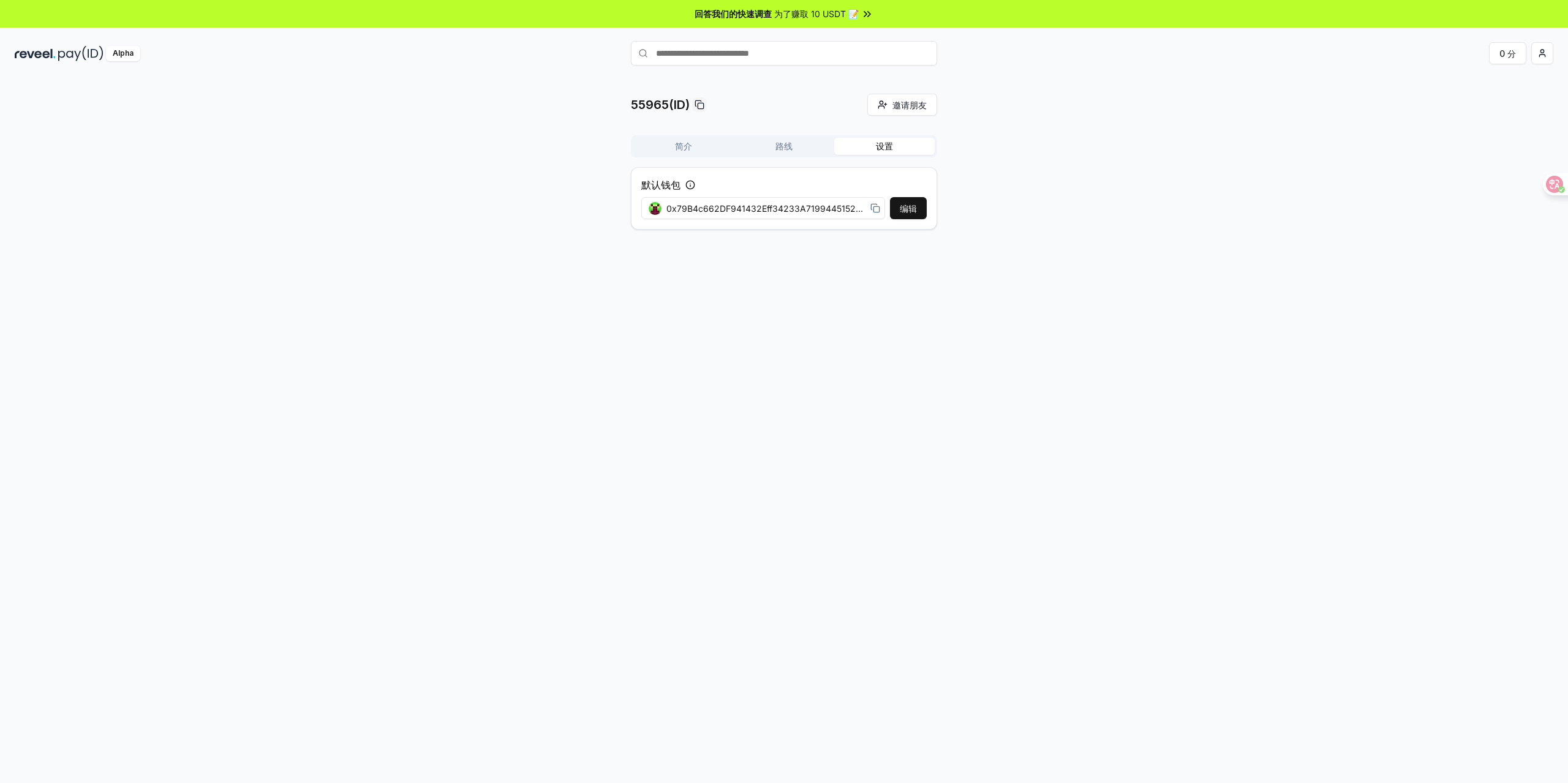
click at [776, 139] on button "路线" at bounding box center [784, 146] width 100 height 17
click at [913, 169] on button "创建路由" at bounding box center [910, 178] width 54 height 22
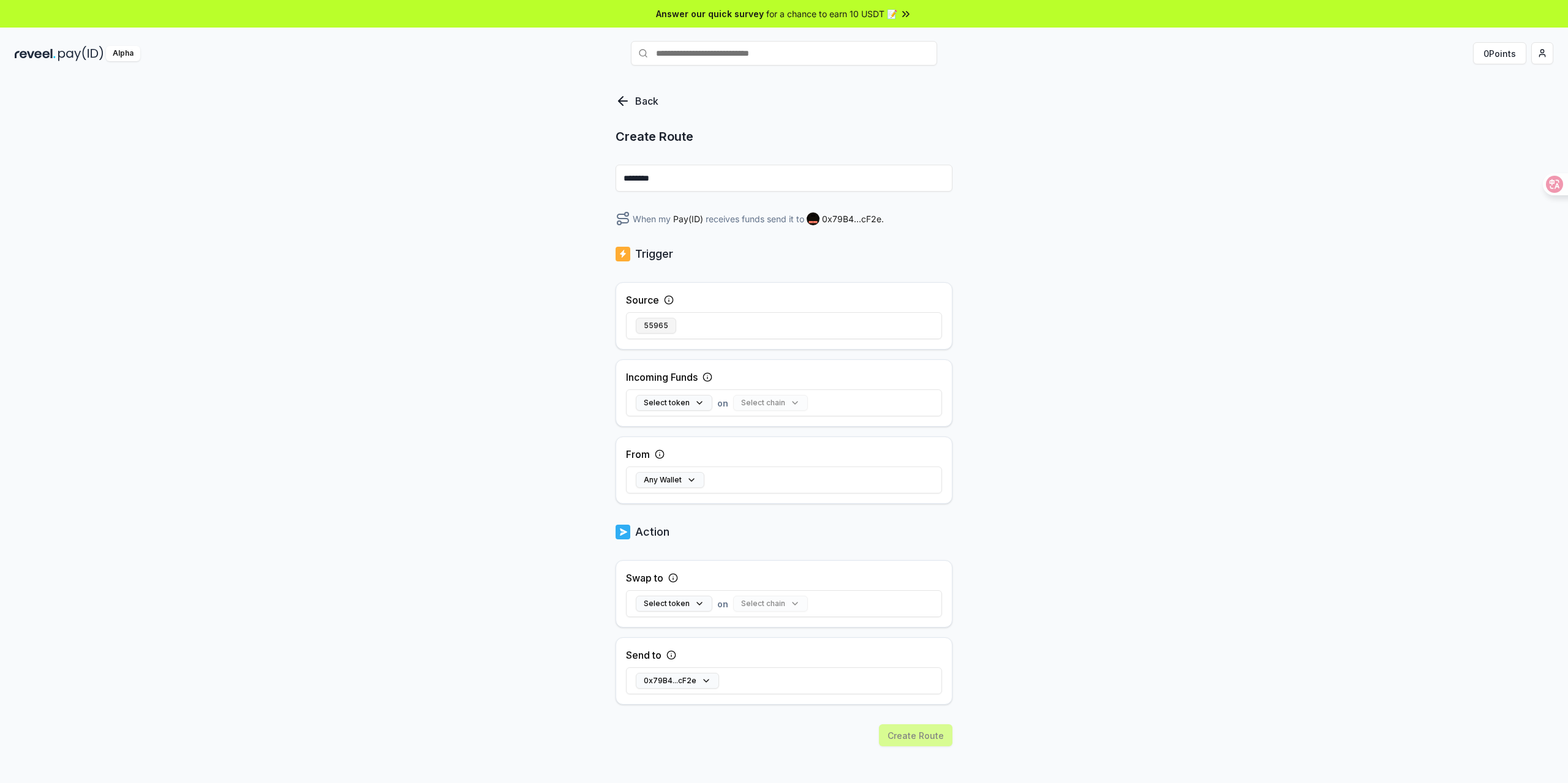
click at [656, 323] on button "55965" at bounding box center [656, 325] width 41 height 16
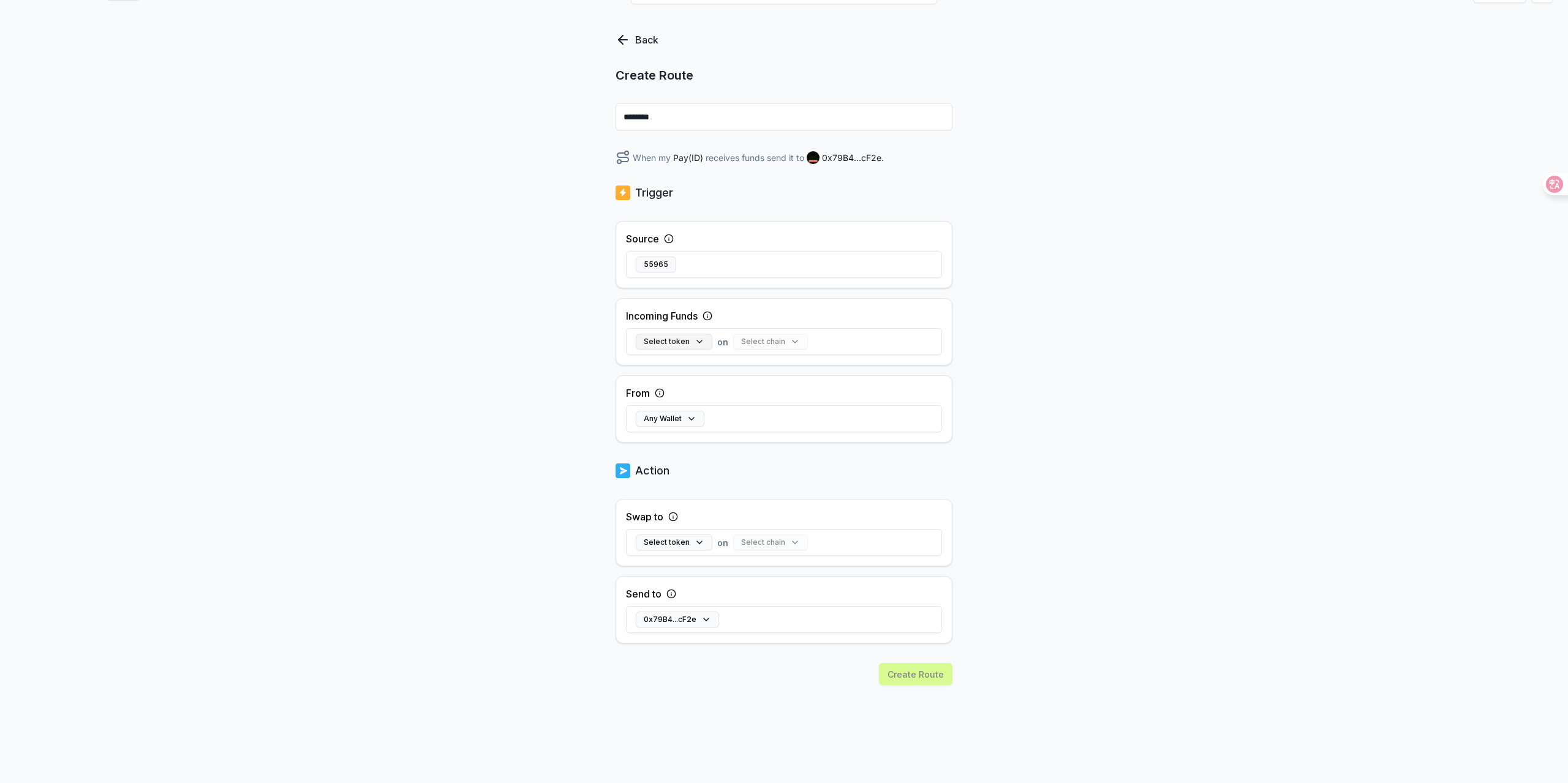
click at [692, 344] on button "Select token" at bounding box center [674, 341] width 76 height 16
click at [854, 374] on button "Select All" at bounding box center [845, 376] width 60 height 22
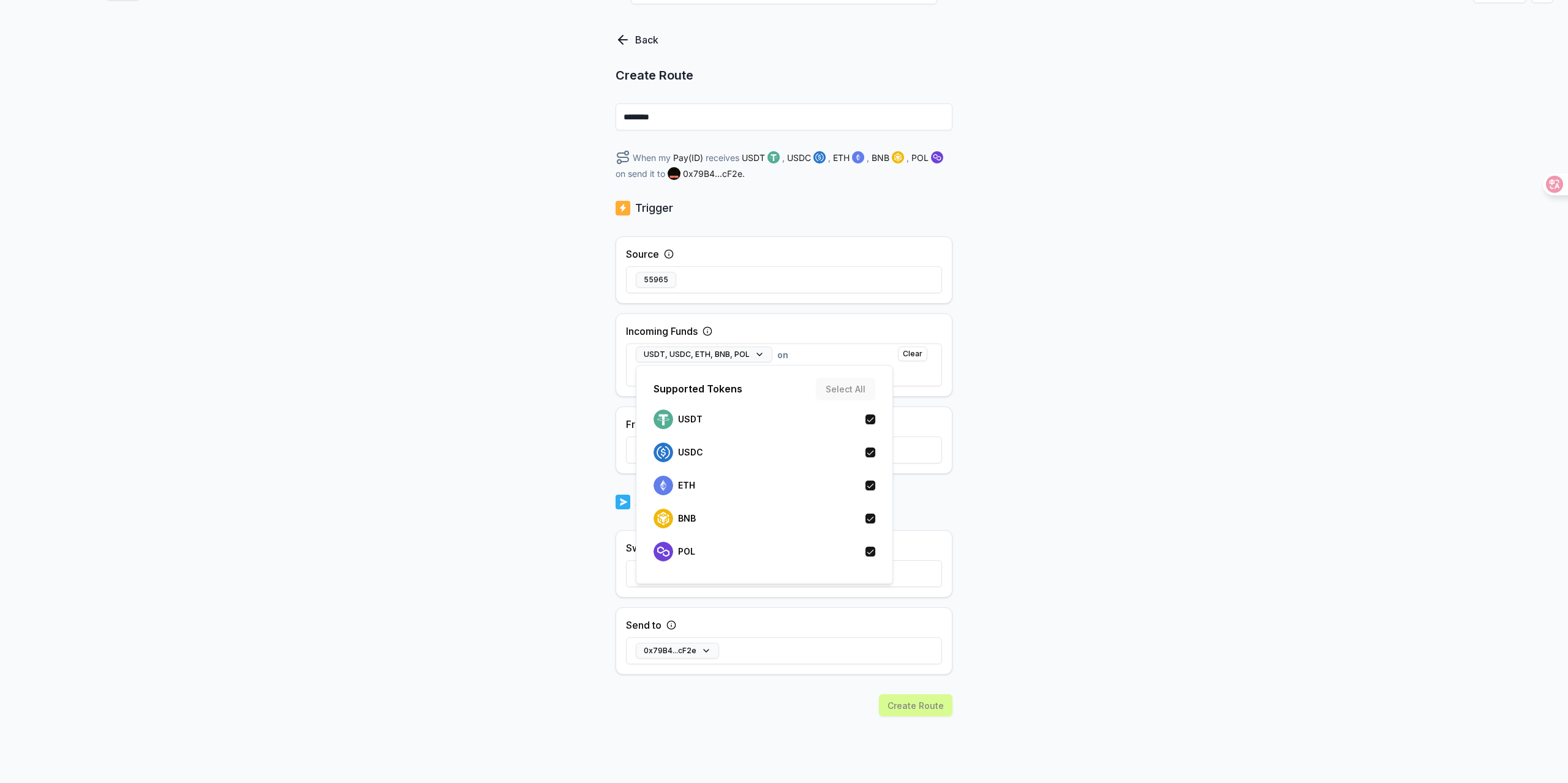
click at [1022, 370] on div "Back Create Route ******** When my Pay(ID) receives USDT , USDC , ETH , BNB , P…" at bounding box center [784, 383] width 1568 height 749
click at [692, 376] on button "Select chain" at bounding box center [673, 375] width 75 height 16
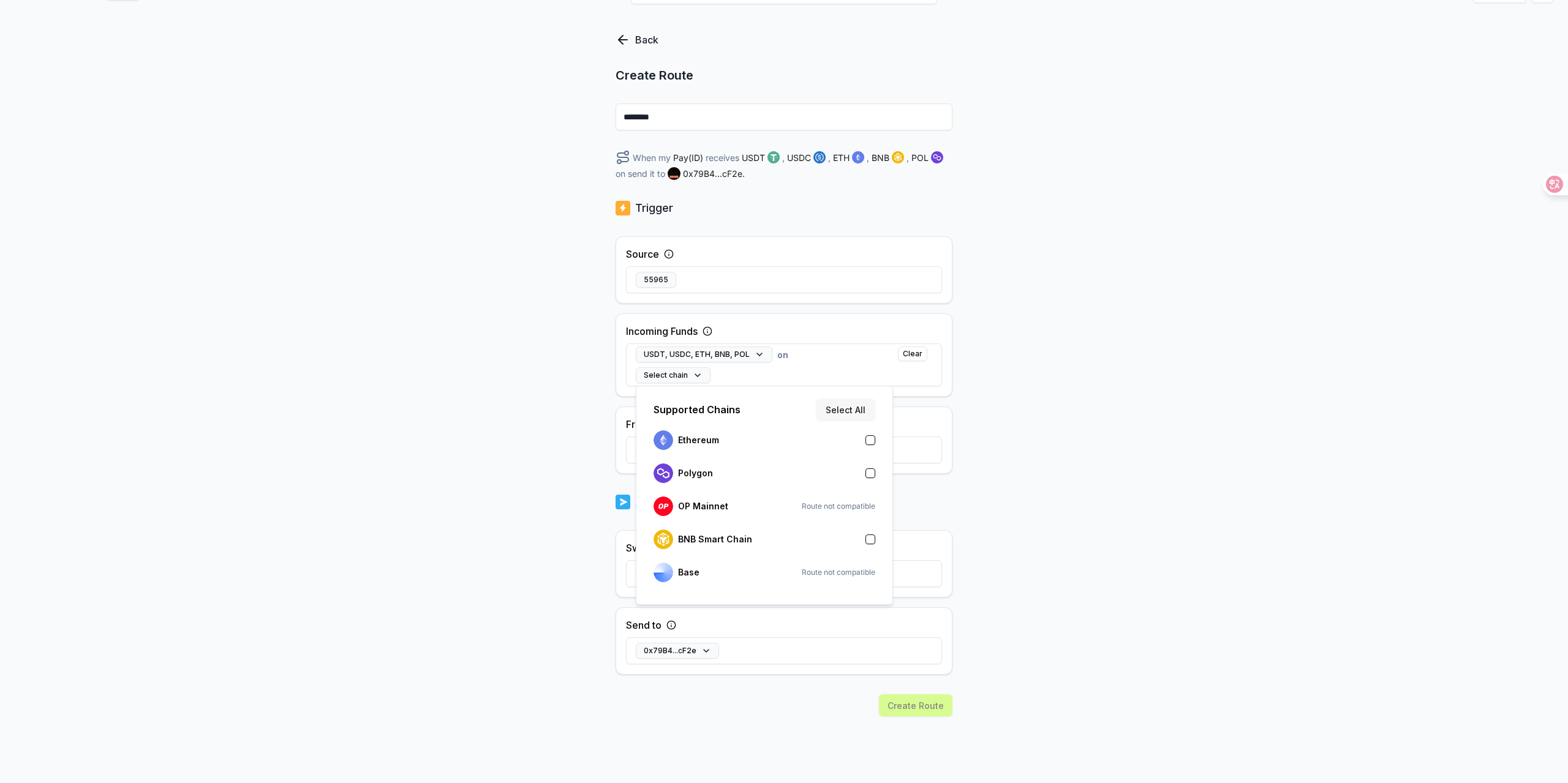
click at [844, 408] on button "Select All" at bounding box center [845, 409] width 60 height 22
click at [1126, 409] on div "Back Create Route ******** When my Pay(ID) receives USDT , USDC , ETH , BNB , P…" at bounding box center [784, 383] width 1568 height 749
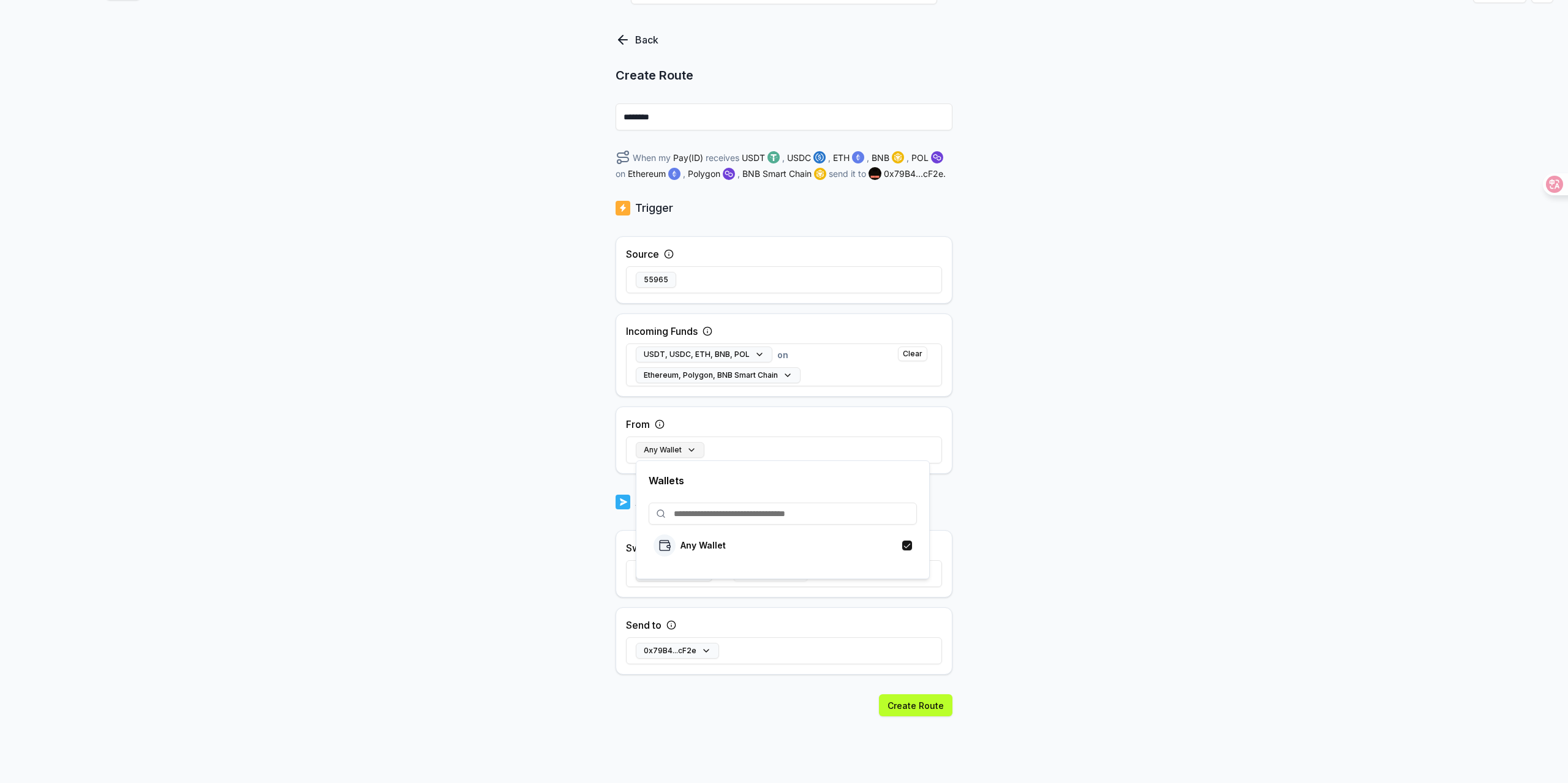
click at [675, 452] on button "Any Wallet" at bounding box center [670, 450] width 68 height 16
click at [1123, 464] on div "Back Create Route ******** When my Pay(ID) receives USDT , USDC , ETH , BNB , P…" at bounding box center [784, 383] width 1568 height 749
click at [681, 567] on button "Select token" at bounding box center [674, 573] width 76 height 16
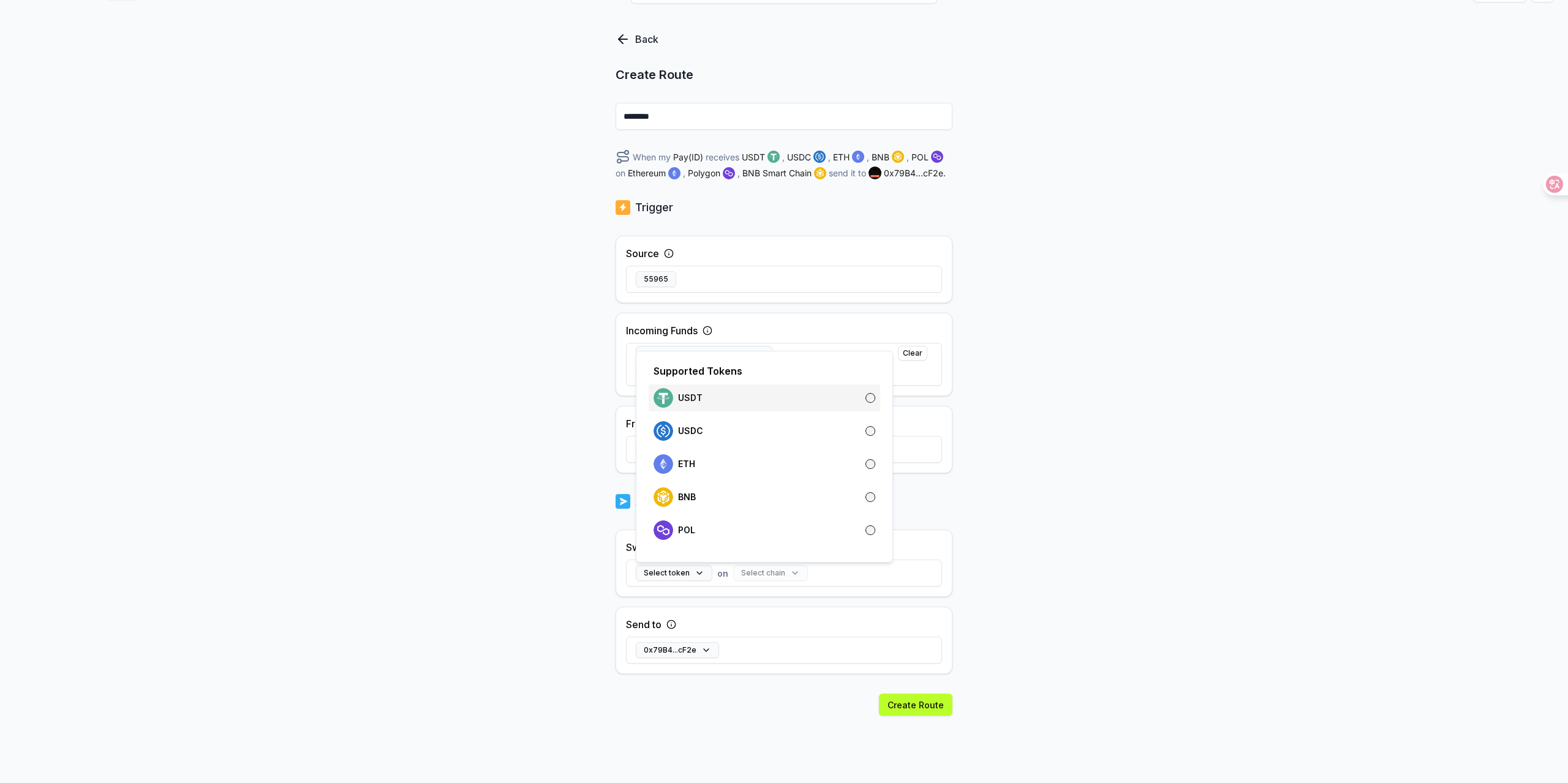
click at [859, 400] on div "USDT" at bounding box center [764, 398] width 222 height 19
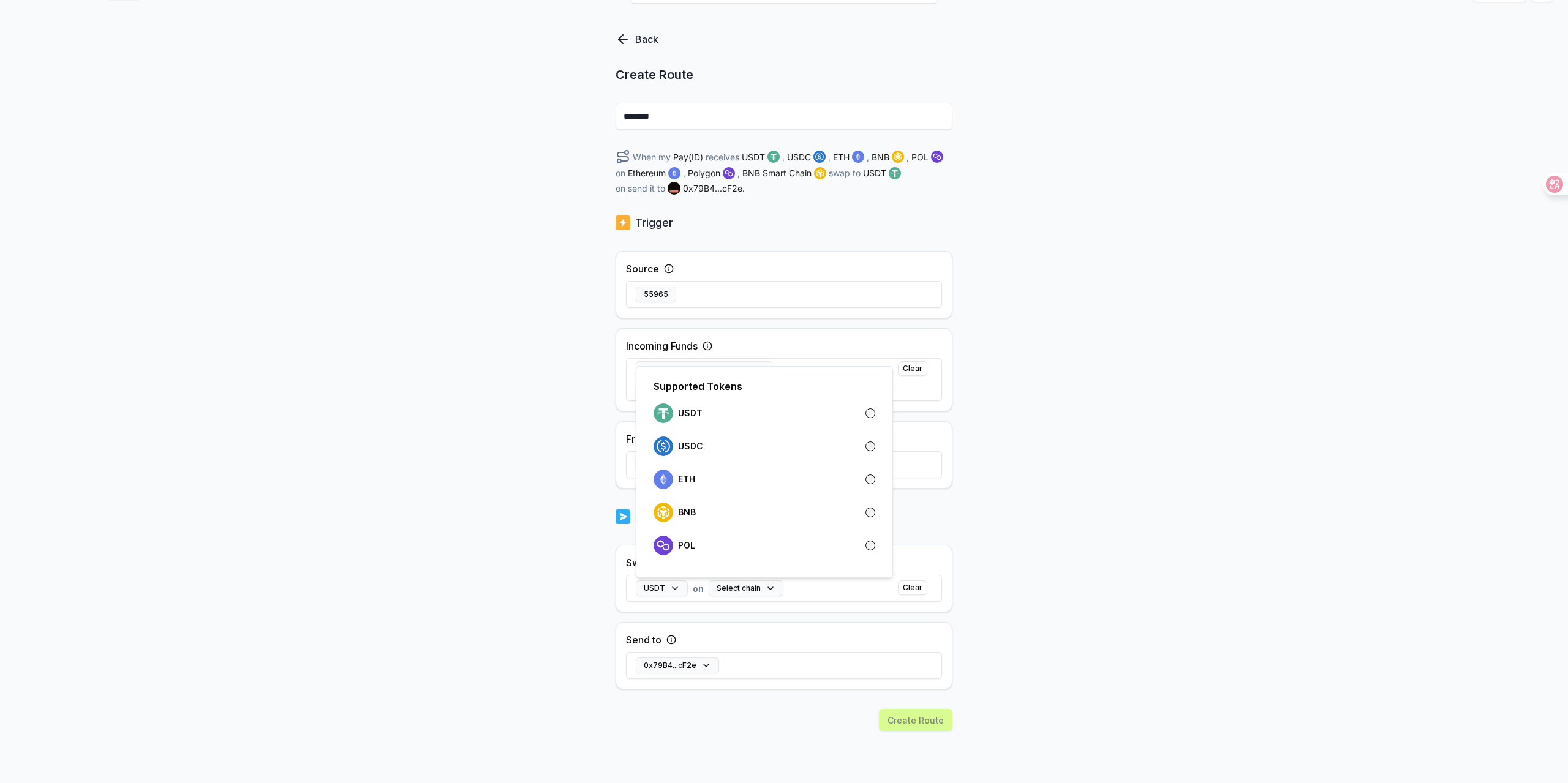
click at [1138, 504] on div "Back Create Route ******** When my Pay(ID) receives USDT , USDC , ETH , BNB , P…" at bounding box center [784, 382] width 1568 height 749
click at [1545, 182] on icon at bounding box center [1545, 184] width 11 height 10
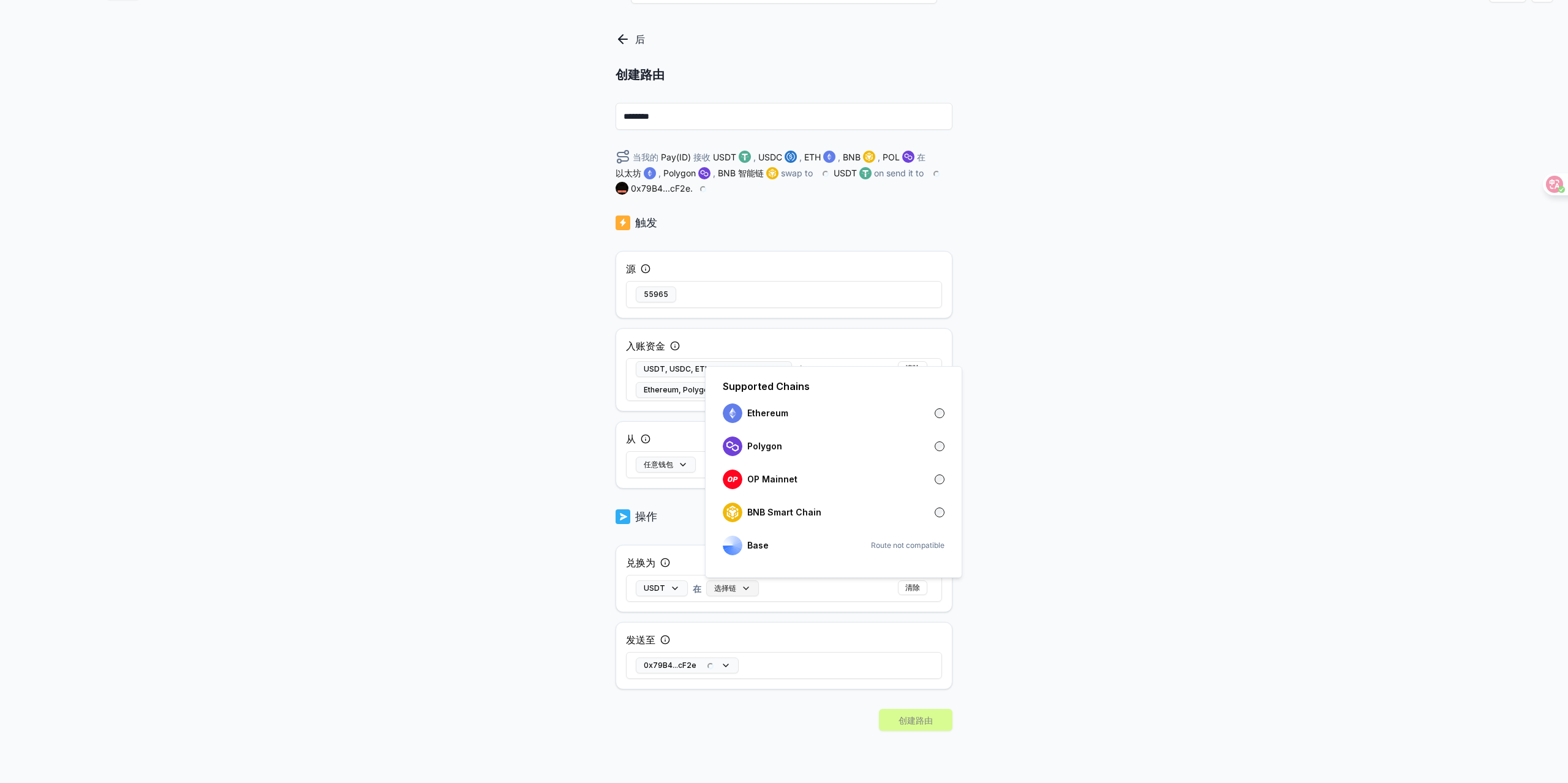
click at [737, 589] on button "选择链" at bounding box center [732, 588] width 53 height 16
click at [848, 511] on div "BNB 智能链" at bounding box center [834, 512] width 222 height 19
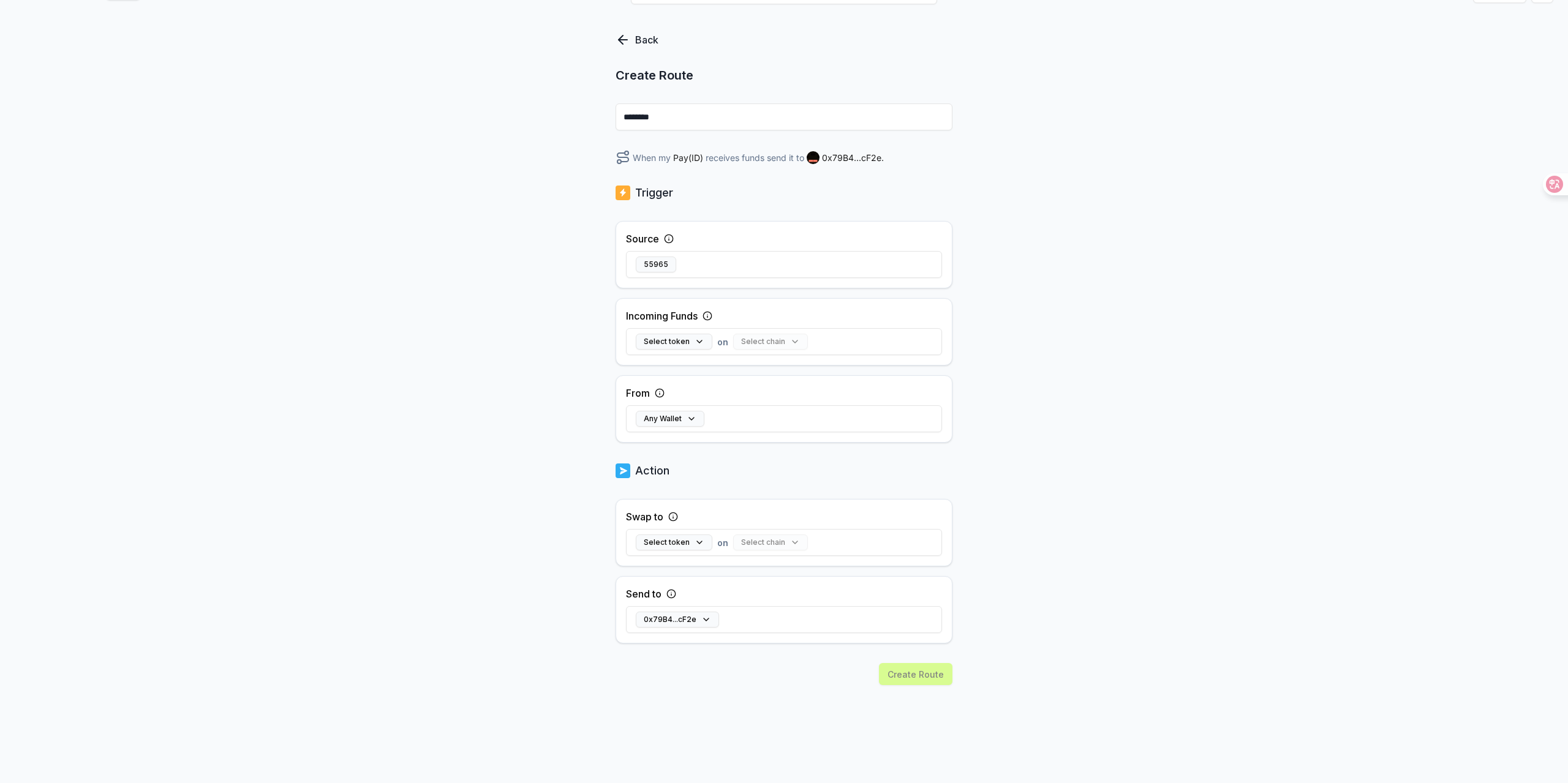
scroll to position [62, 0]
click at [699, 343] on button "Select token" at bounding box center [674, 341] width 76 height 16
click at [848, 371] on button "Select All" at bounding box center [845, 375] width 60 height 22
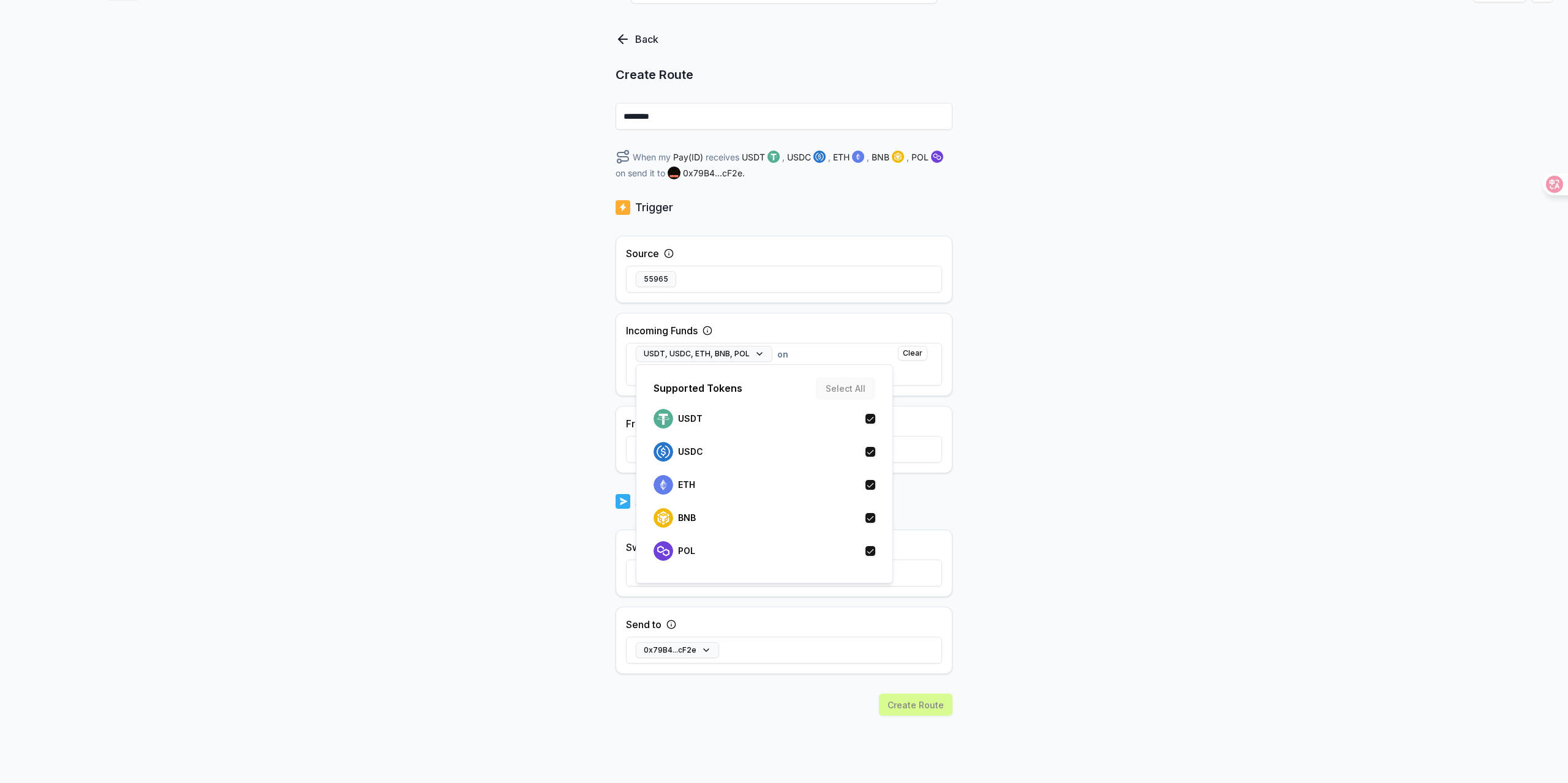
click at [1128, 365] on div "Back Create Route ******** When my Pay(ID) receives USDT , USDC , ETH , BNB , P…" at bounding box center [784, 382] width 1568 height 749
click at [664, 373] on button "Select chain" at bounding box center [673, 375] width 75 height 16
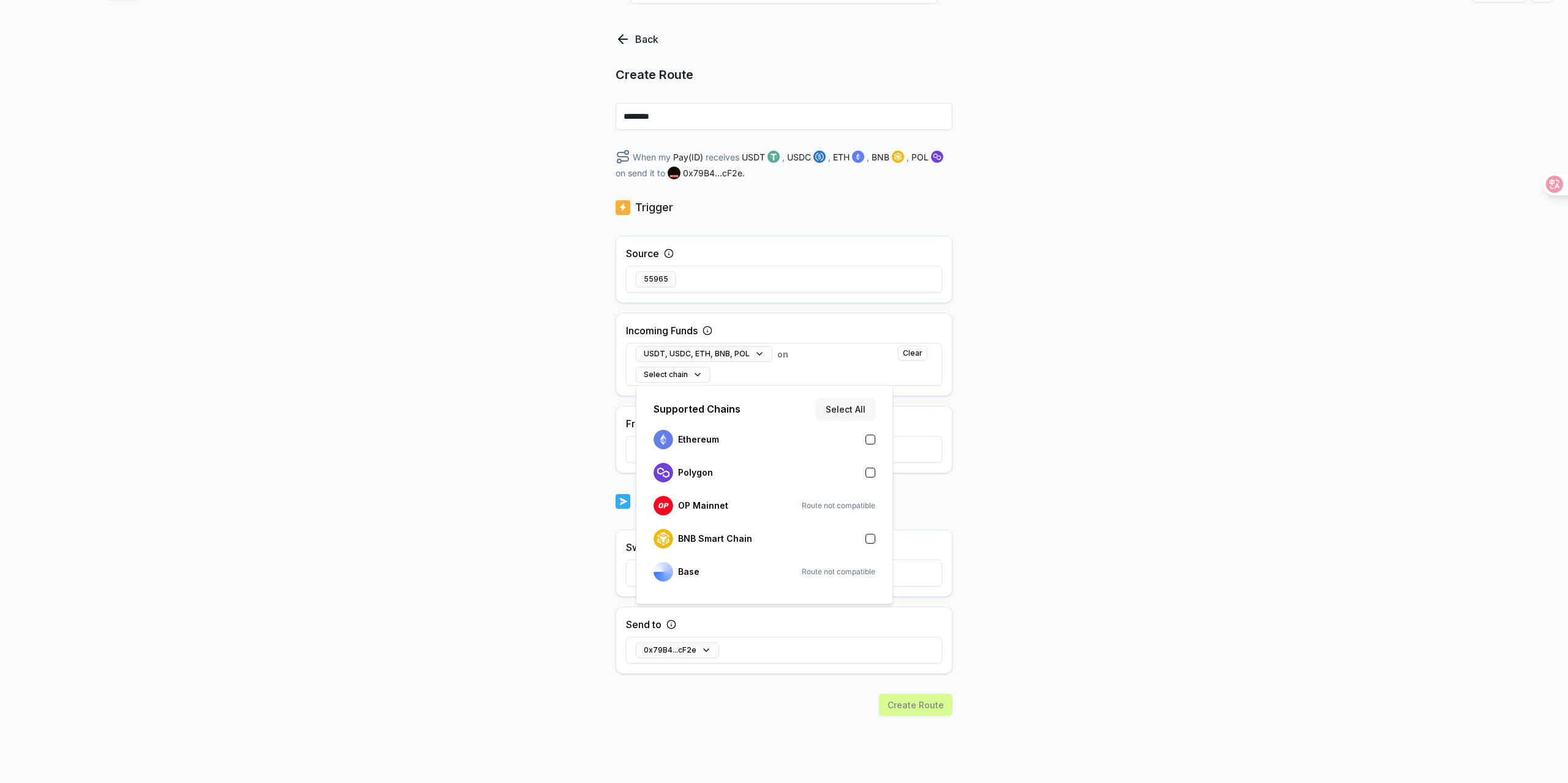
click at [845, 406] on button "Select All" at bounding box center [845, 408] width 60 height 22
drag, startPoint x: 1094, startPoint y: 410, endPoint x: 1111, endPoint y: 413, distance: 17.3
click at [1098, 412] on div "Back Create Route ******** When my Pay(ID) receives USDT , USDC , ETH , BNB , P…" at bounding box center [784, 382] width 1568 height 749
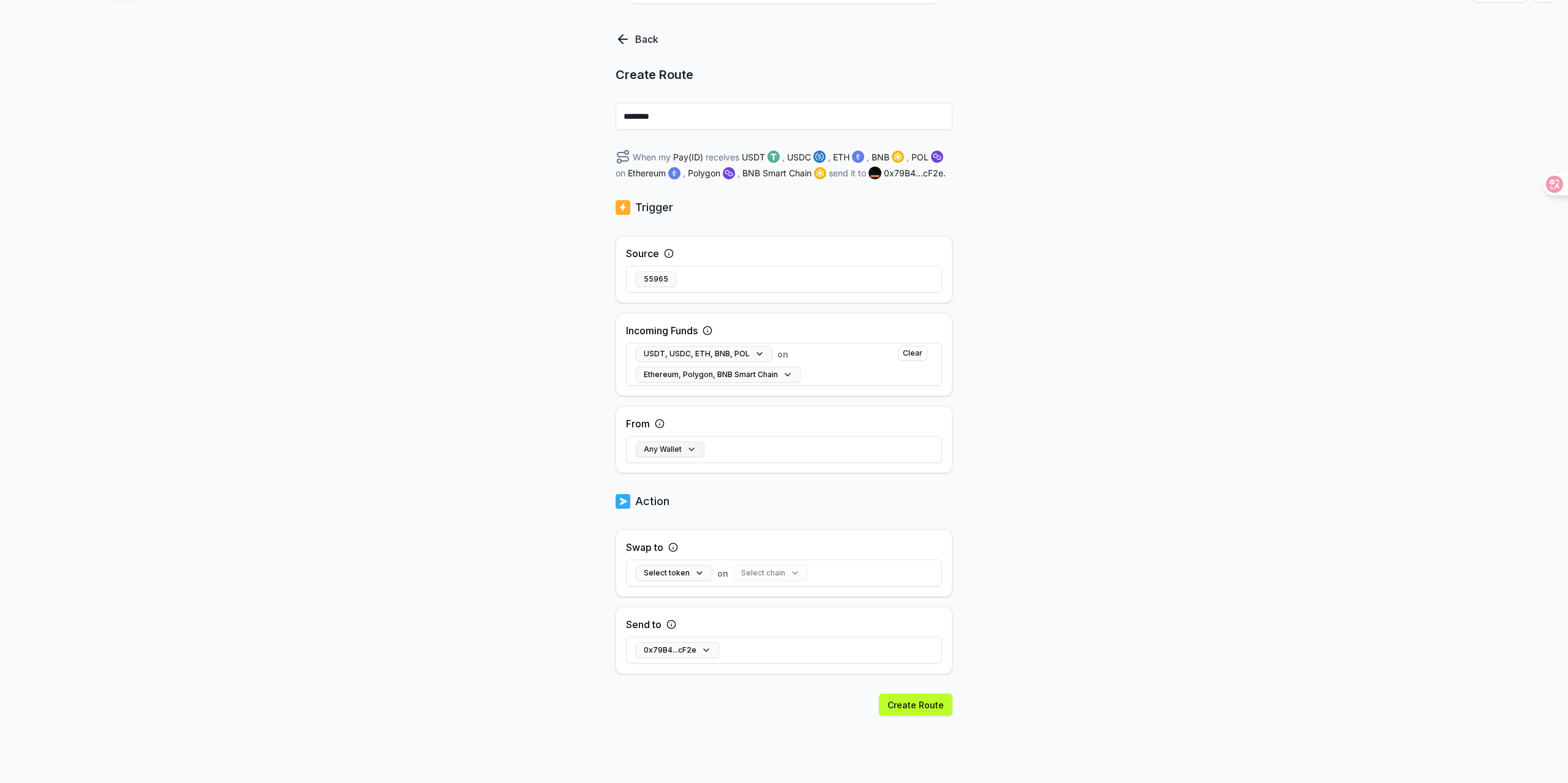
click at [665, 450] on button "Any Wallet" at bounding box center [670, 449] width 68 height 16
click at [1117, 519] on div "Back Create Route ******** When my Pay(ID) receives USDT , USDC , ETH , BNB , P…" at bounding box center [784, 382] width 1568 height 749
click at [673, 570] on button "Select token" at bounding box center [674, 573] width 76 height 16
click at [778, 405] on div "USDT" at bounding box center [764, 398] width 222 height 19
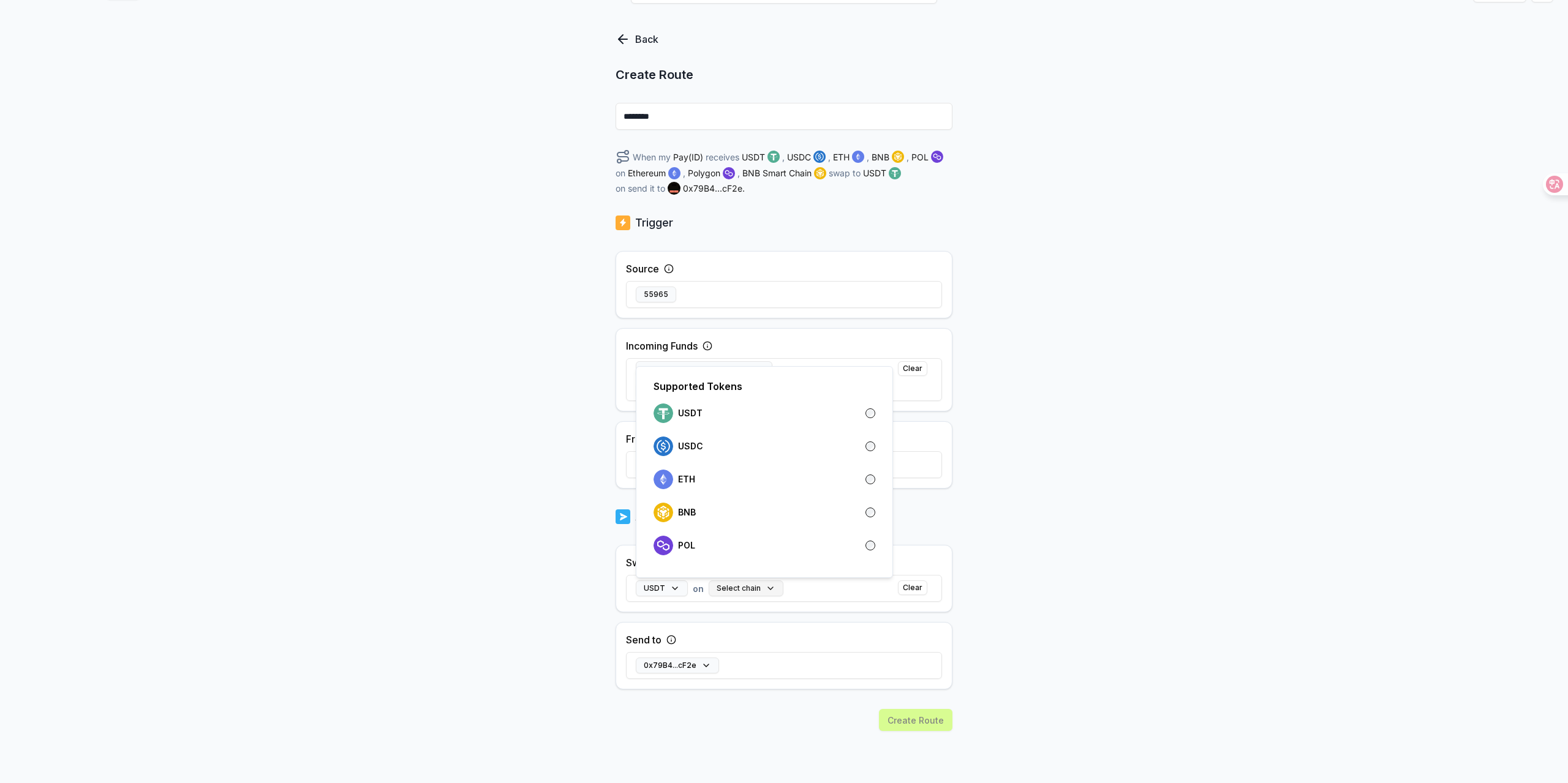
click at [753, 590] on button "Select chain" at bounding box center [745, 588] width 75 height 16
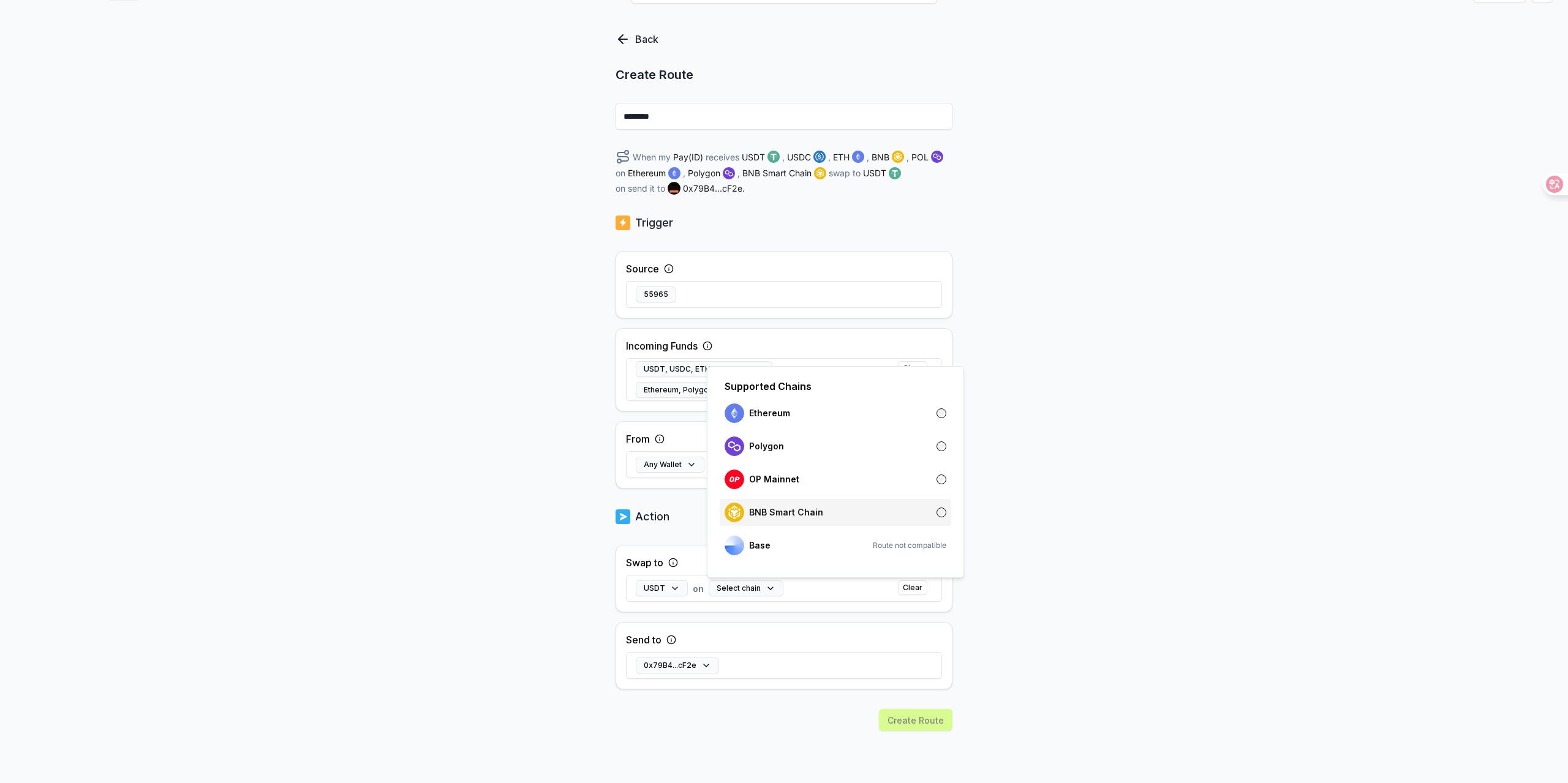
click at [805, 514] on p "BNB Smart Chain" at bounding box center [786, 512] width 74 height 10
click at [1108, 544] on div "Back Create Route ******** When my Pay(ID) receives USDT , USDC , ETH , BNB , P…" at bounding box center [784, 382] width 1568 height 749
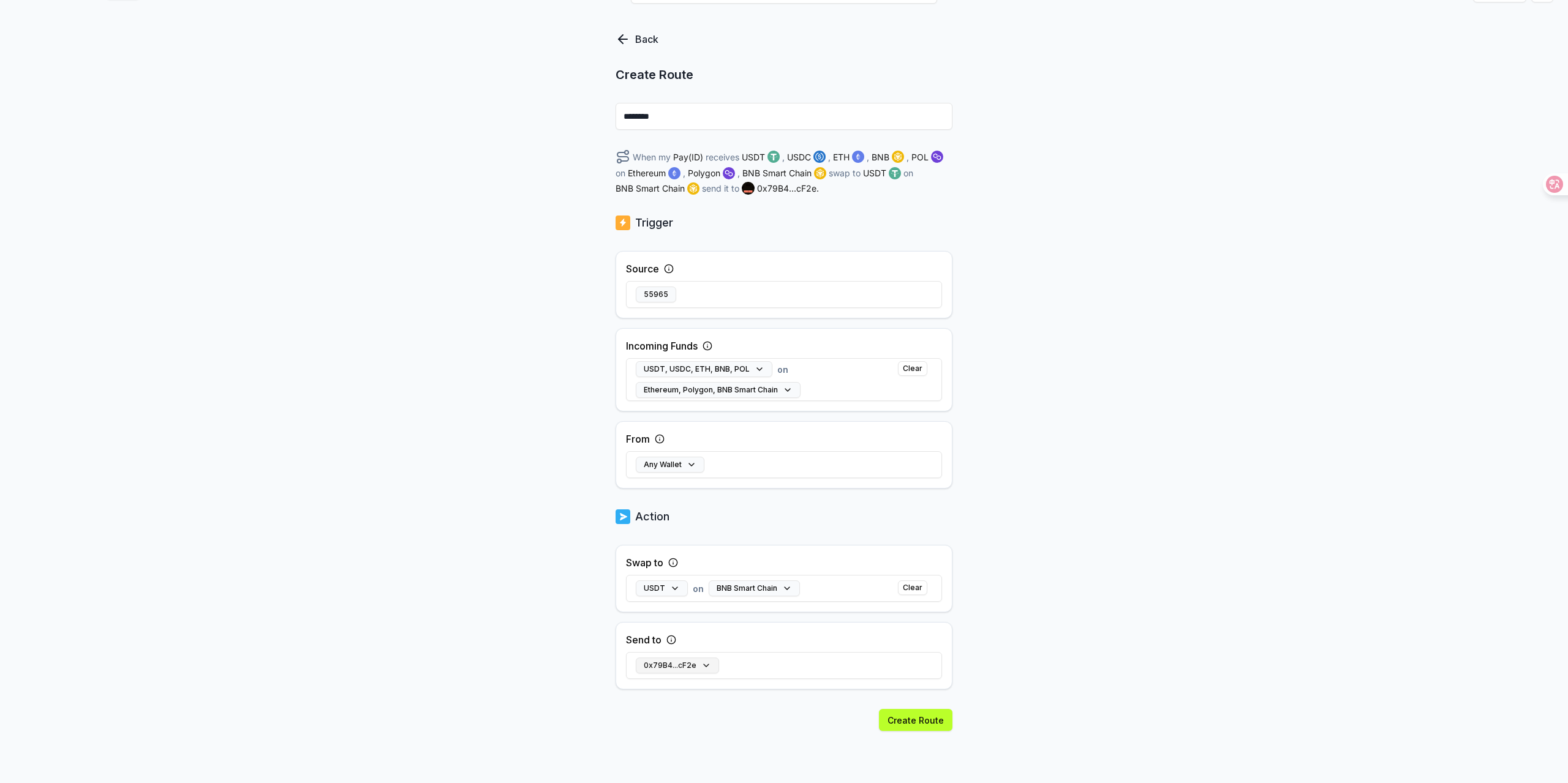
click at [693, 672] on button "0x79B4...cF2e" at bounding box center [677, 665] width 83 height 16
click at [844, 589] on input at bounding box center [782, 590] width 268 height 22
paste input "**********"
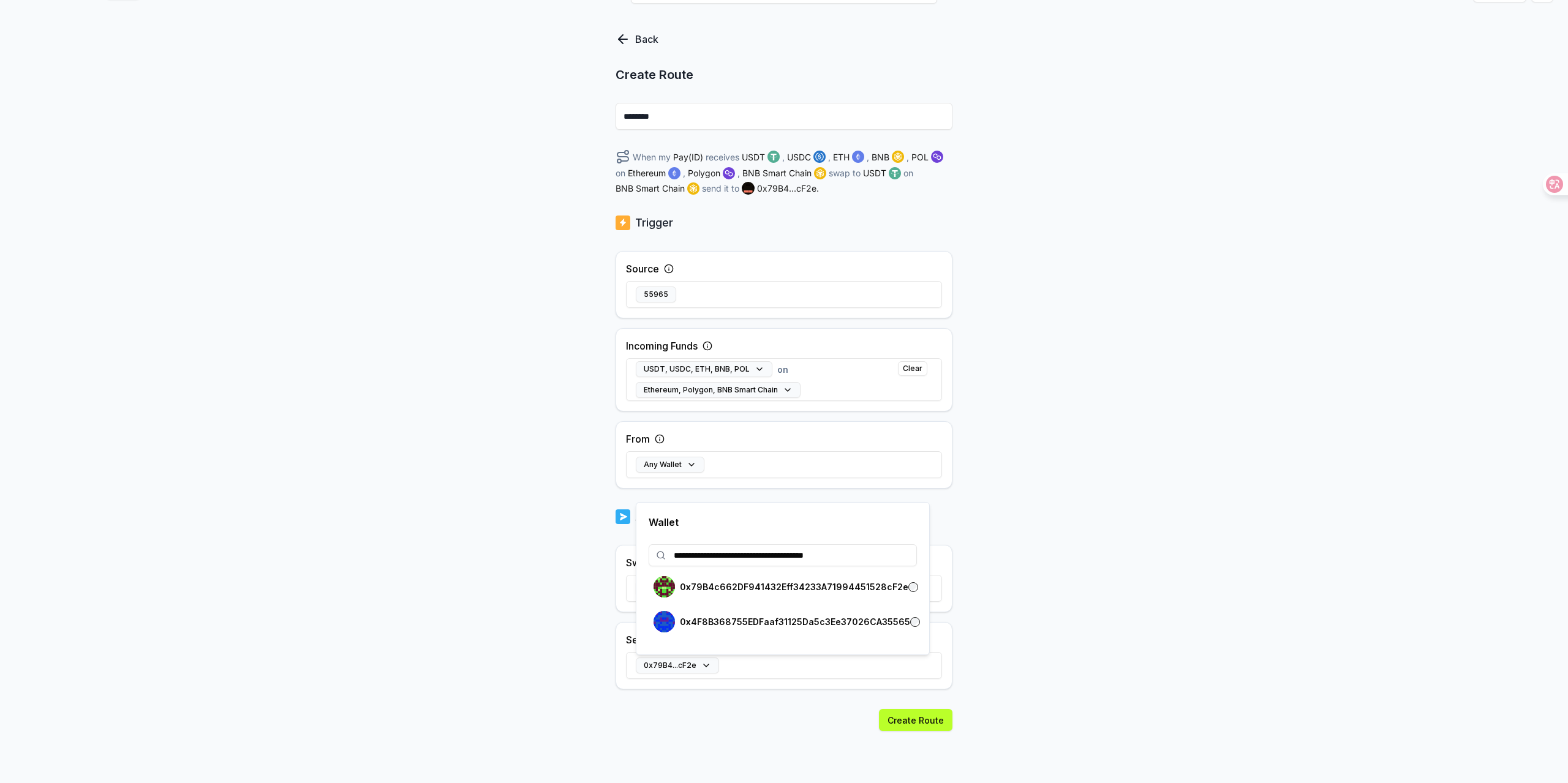
type input "**********"
click at [931, 725] on button "Create Route" at bounding box center [915, 720] width 73 height 22
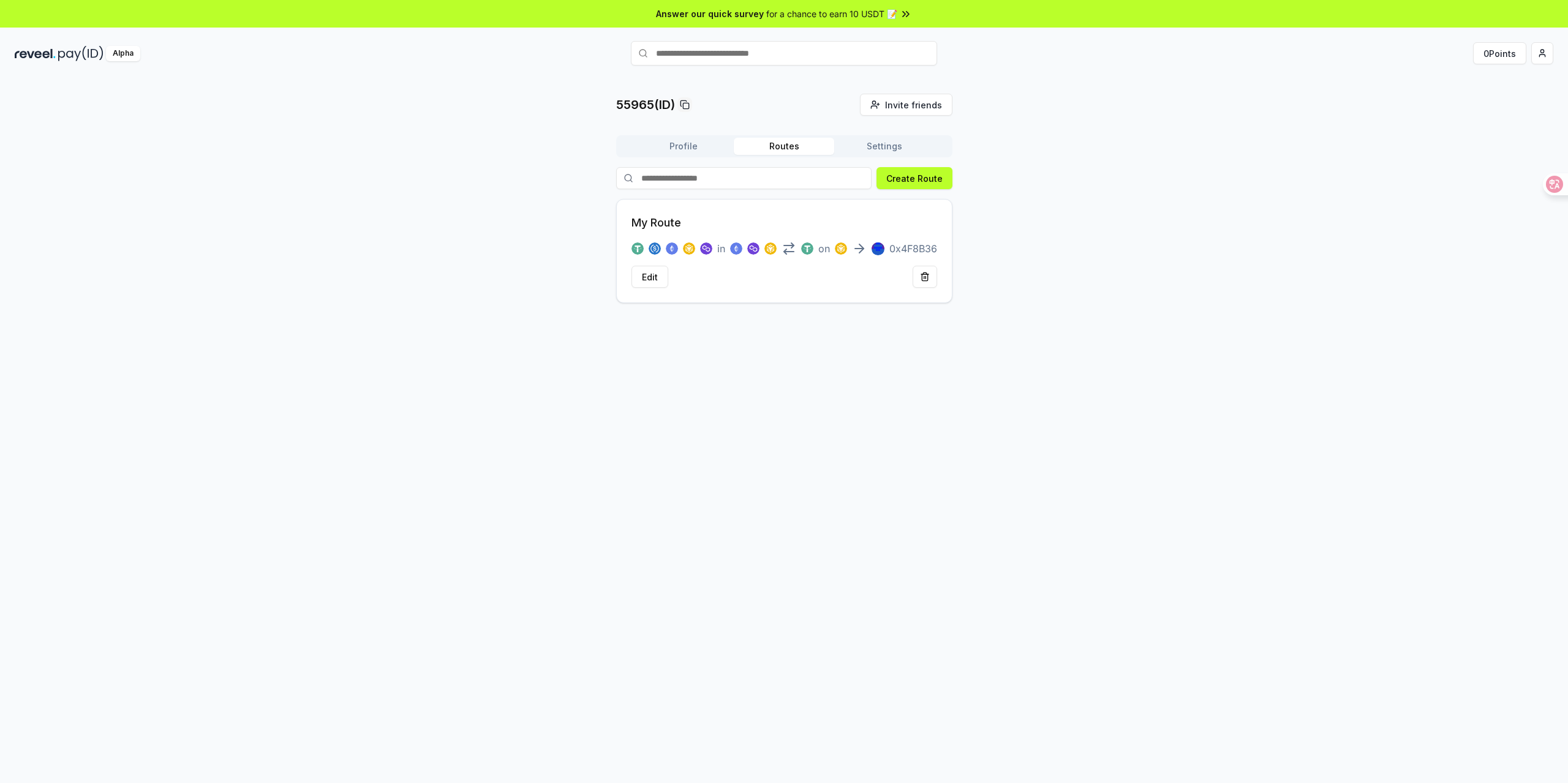
click at [1115, 246] on div "55965(ID) Invite friends Invite Profile Routes Settings Create Route My Route i…" at bounding box center [784, 199] width 1539 height 209
click at [657, 152] on button "Profile" at bounding box center [683, 146] width 100 height 17
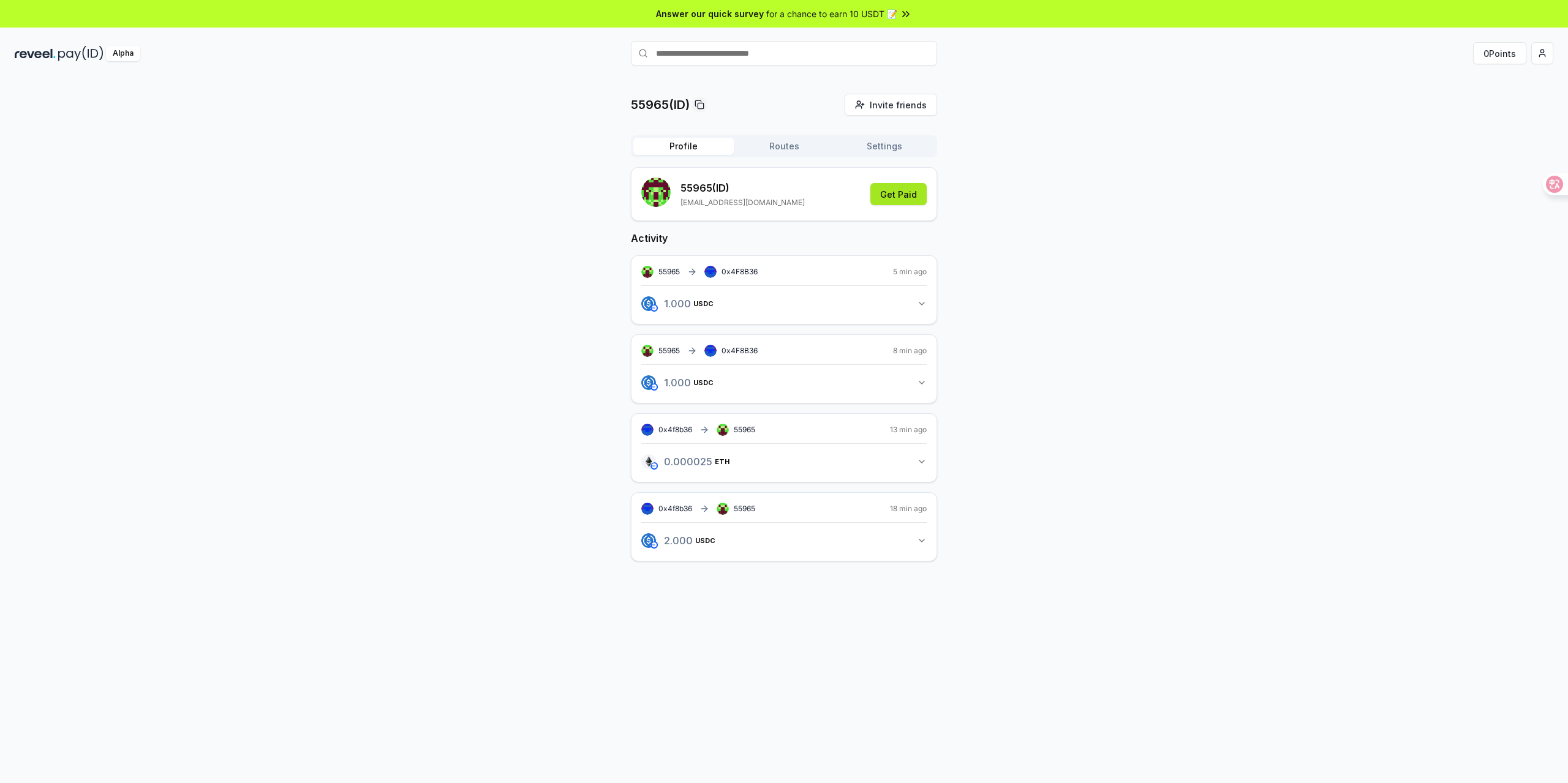
click at [905, 200] on button "Get Paid" at bounding box center [898, 194] width 56 height 22
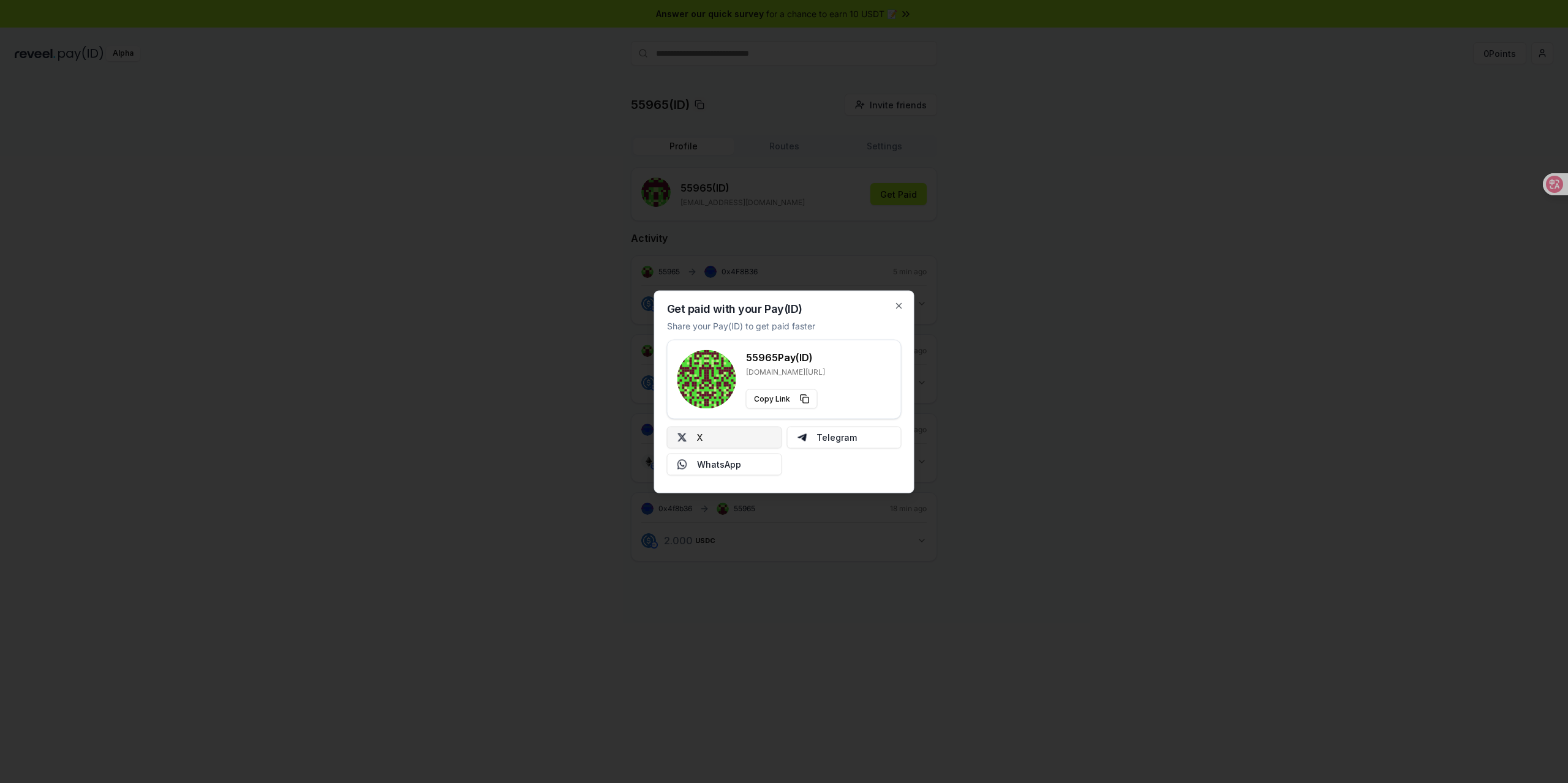
click at [750, 442] on button "X" at bounding box center [725, 437] width 115 height 22
click at [896, 304] on icon "button" at bounding box center [899, 306] width 10 height 10
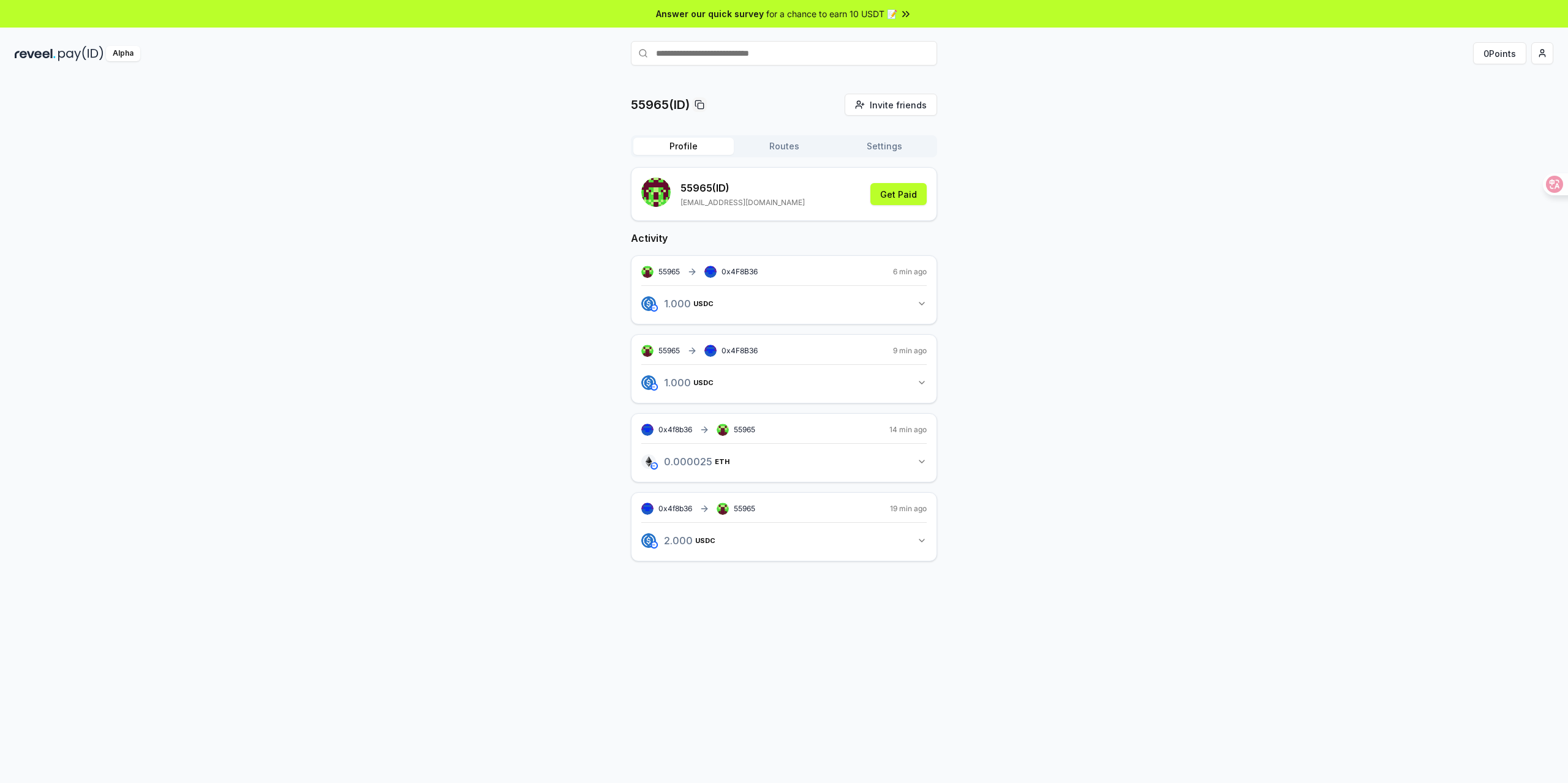
click at [1176, 220] on div "55965(ID) Invite friends Invite Profile Routes Settings 55965 (ID) zhentou13579…" at bounding box center [784, 338] width 1539 height 487
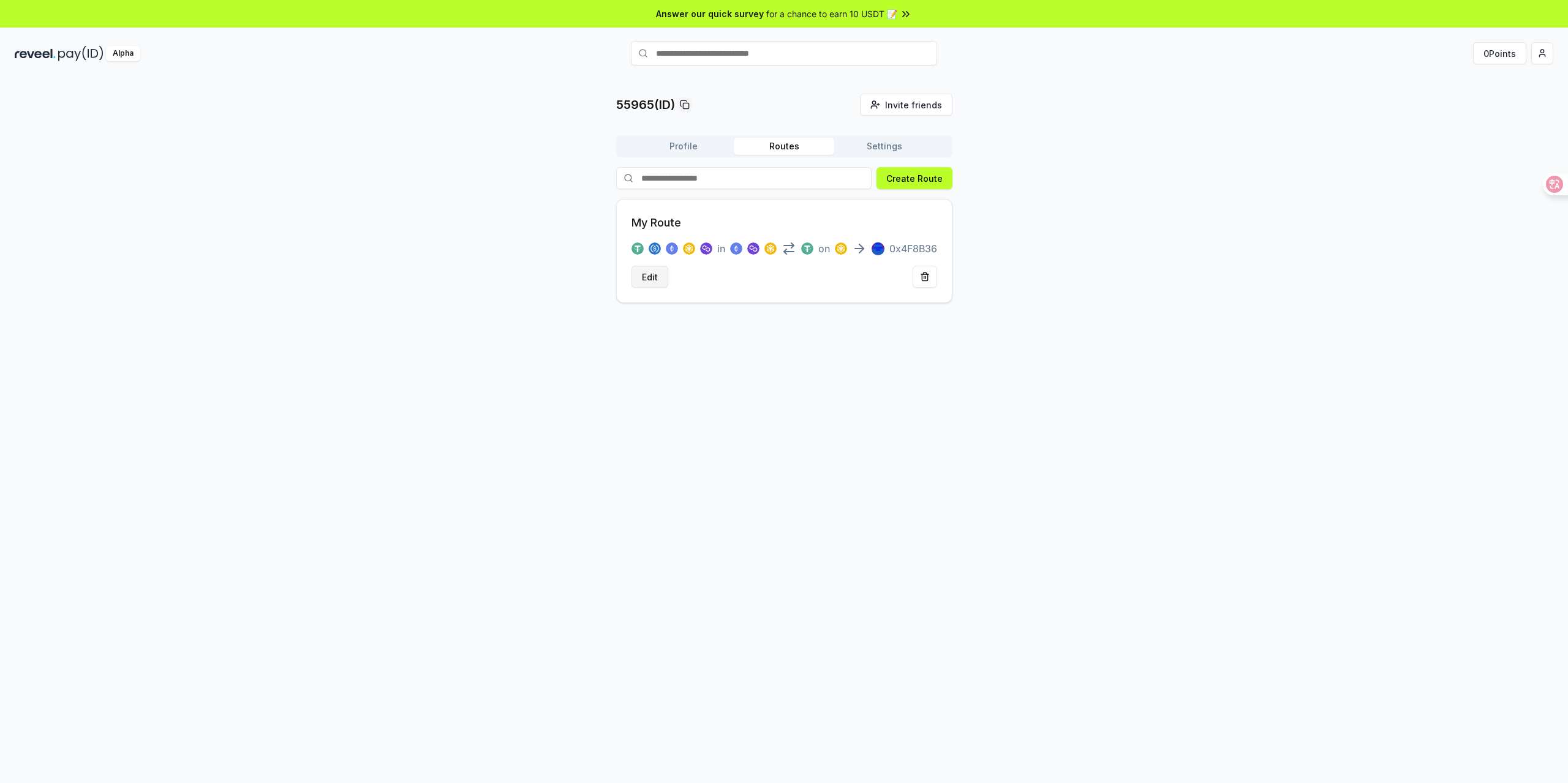
click at [653, 281] on button "Edit" at bounding box center [650, 276] width 37 height 22
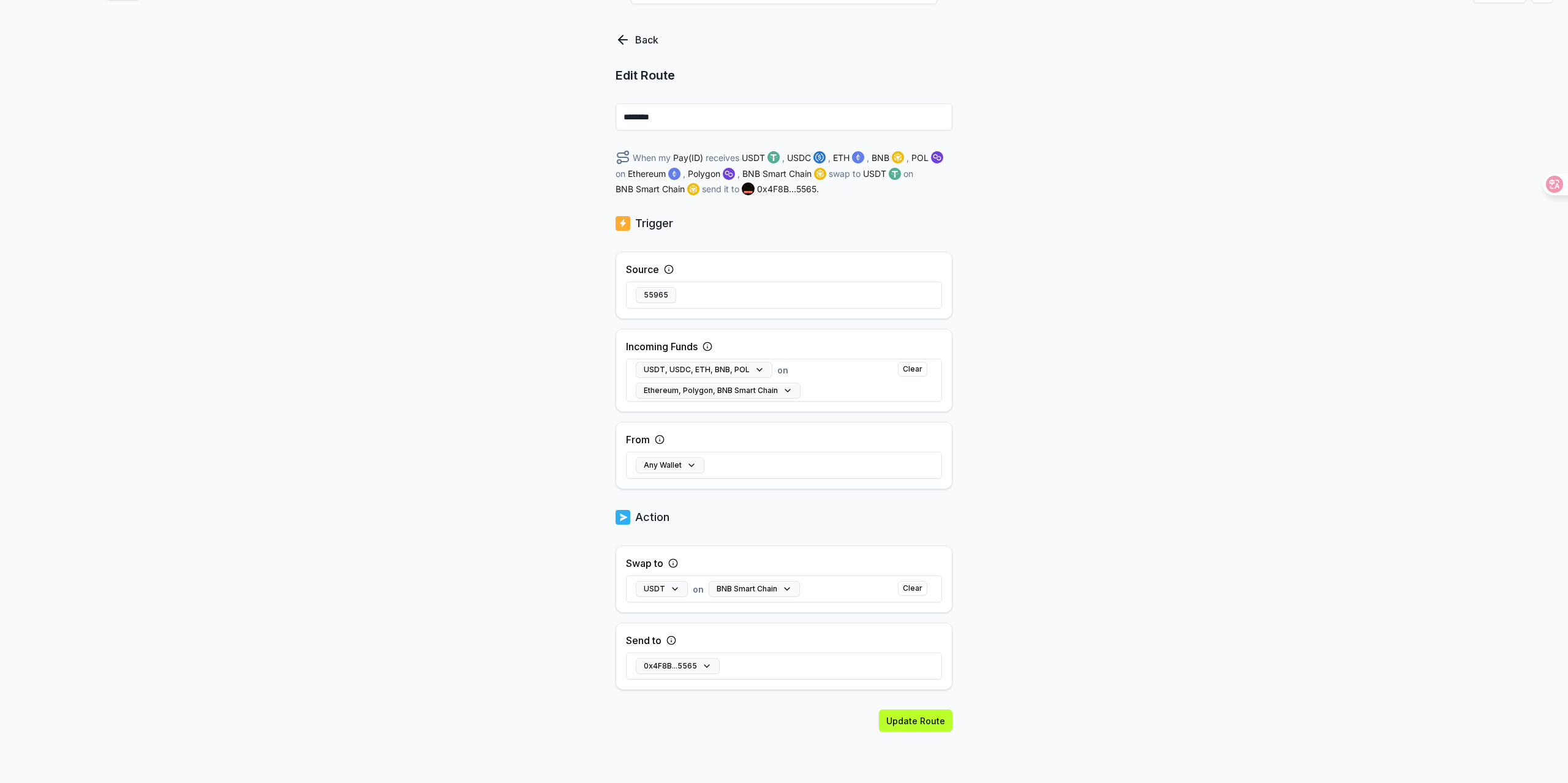
scroll to position [62, 0]
click at [705, 666] on button "0x4F8B...5565" at bounding box center [678, 665] width 84 height 16
click at [898, 720] on button "Update Route" at bounding box center [915, 720] width 73 height 22
